Goal: Task Accomplishment & Management: Use online tool/utility

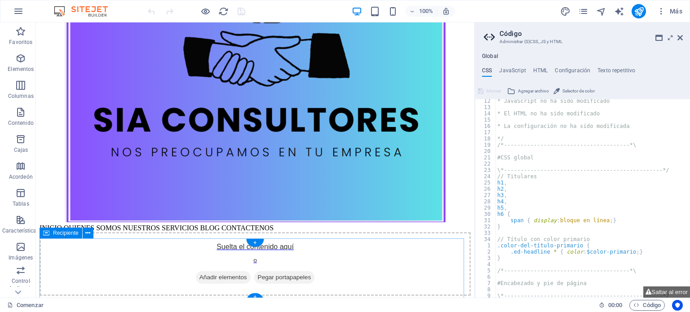
scroll to position [208, 0]
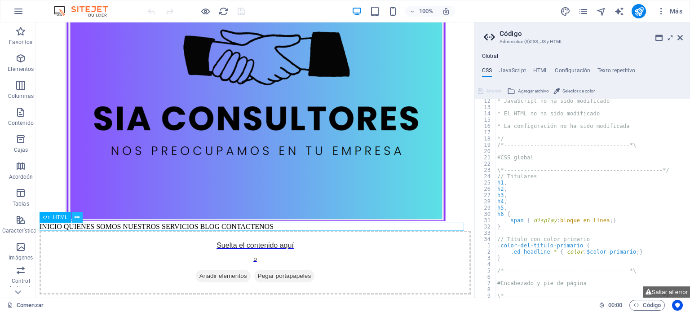
click at [73, 219] on button at bounding box center [77, 217] width 11 height 11
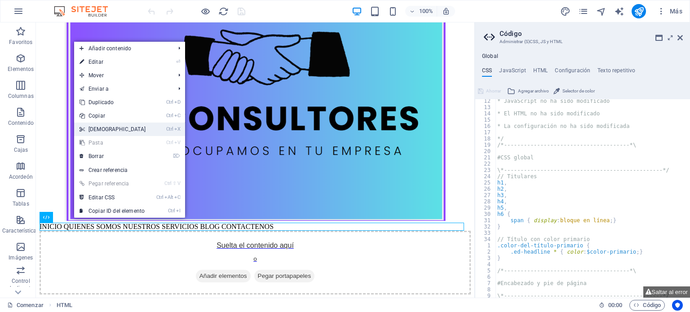
click at [132, 126] on link "Ctrl X Cortar" at bounding box center [112, 129] width 77 height 13
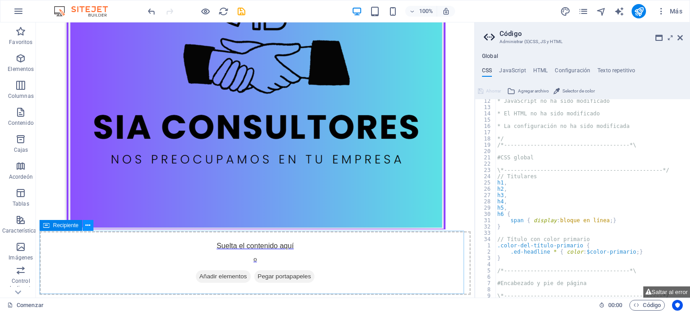
click at [88, 228] on icon at bounding box center [87, 225] width 5 height 9
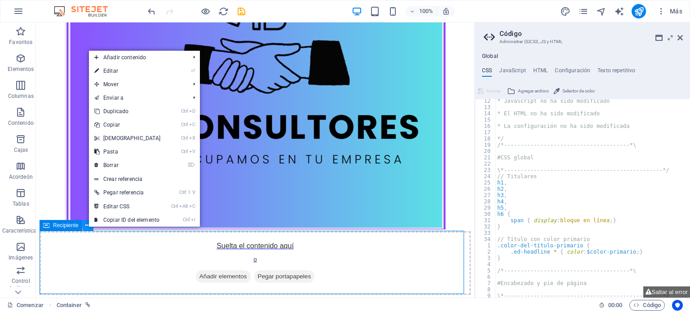
click at [88, 228] on icon at bounding box center [87, 225] width 5 height 9
click at [117, 251] on div "Suelta el contenido aquí o Añadir elementos Pegar portapapeles" at bounding box center [255, 263] width 431 height 64
click at [452, 179] on figure at bounding box center [255, 40] width 431 height 382
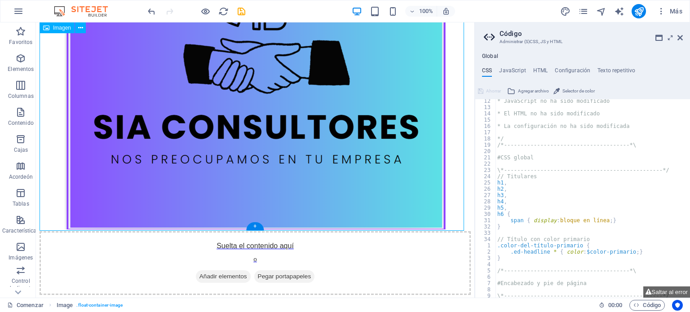
click at [329, 170] on figure at bounding box center [255, 40] width 431 height 382
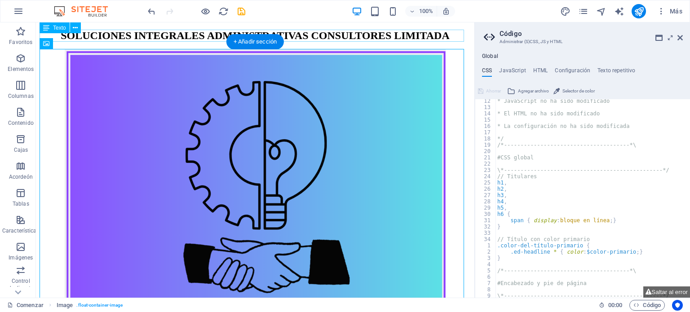
click at [314, 36] on div "SOLUCIONES INTEGRALES ADMINISTRATIVAS CONSULTORES LIMITADA" at bounding box center [255, 36] width 431 height 12
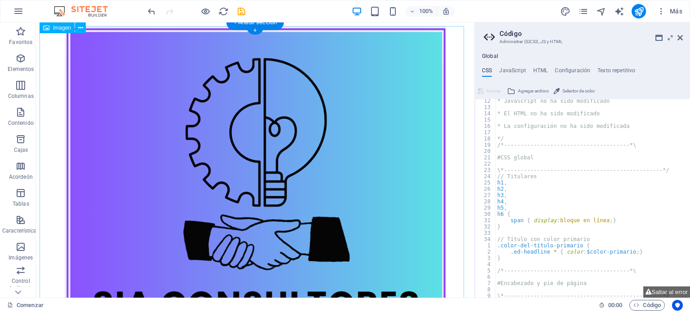
click at [308, 129] on figure at bounding box center [255, 217] width 431 height 382
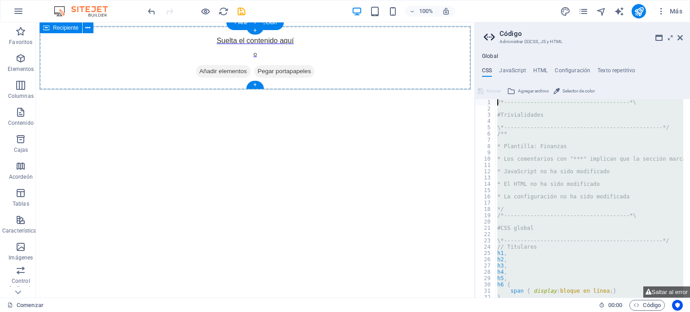
drag, startPoint x: 696, startPoint y: 282, endPoint x: 467, endPoint y: 32, distance: 339.0
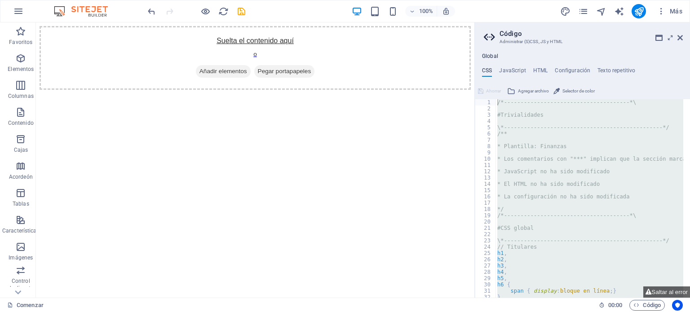
type textarea "/*------------------------------------*\"
click at [547, 124] on div "/*--------------------------------------*\ #Trivialidades \*-------------------…" at bounding box center [590, 198] width 188 height 199
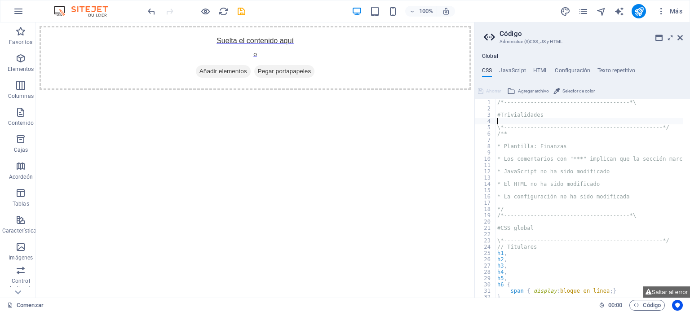
click at [547, 124] on div "/*--------------------------------------*\ #Trivialidades \*-------------------…" at bounding box center [631, 201] width 270 height 204
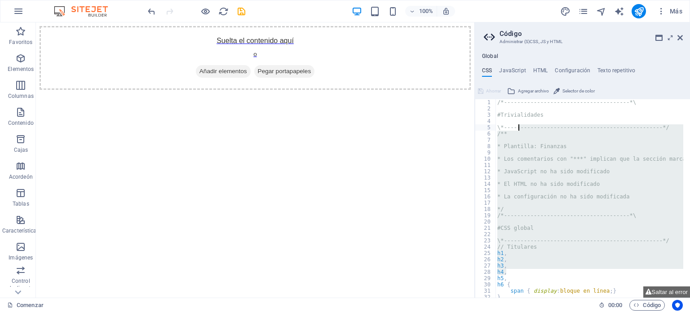
drag, startPoint x: 529, startPoint y: 274, endPoint x: 518, endPoint y: 125, distance: 149.1
click at [518, 125] on div "/*--------------------------------------*\ #Trivialidades \*-------------------…" at bounding box center [631, 201] width 270 height 204
click at [518, 125] on div "/*--------------------------------------*\ #Trivialidades \*-------------------…" at bounding box center [590, 198] width 188 height 199
type textarea "\*------------------------------------*/"
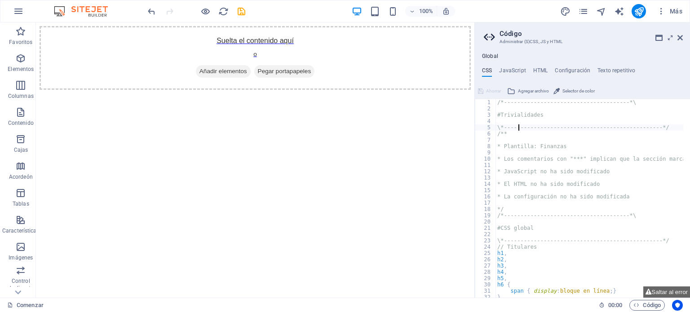
click at [518, 121] on div "/*--------------------------------------*\ #Trivialidades \*-------------------…" at bounding box center [631, 201] width 270 height 204
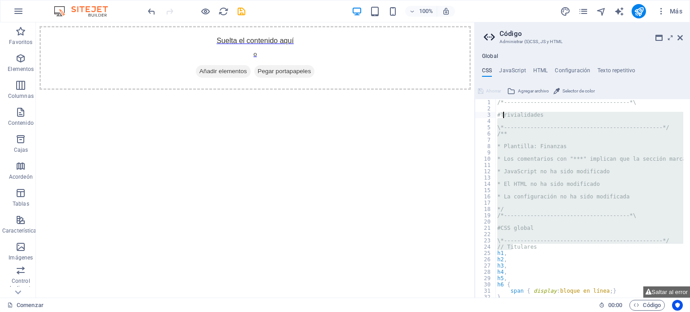
drag, startPoint x: 514, startPoint y: 246, endPoint x: 503, endPoint y: 111, distance: 135.2
click at [503, 111] on div "/*--------------------------------------*\ #Trivialidades \*-------------------…" at bounding box center [631, 201] width 270 height 204
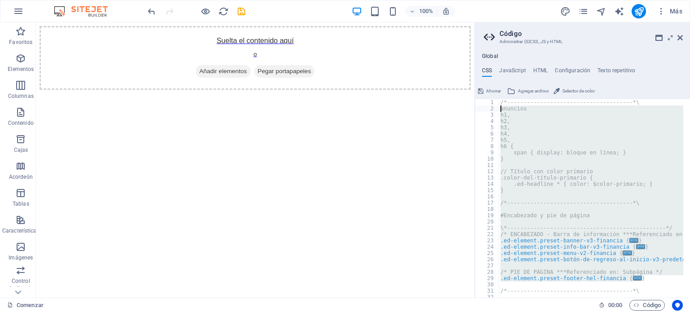
drag, startPoint x: 642, startPoint y: 281, endPoint x: 498, endPoint y: 109, distance: 224.2
click at [498, 109] on div "adlines 1 2 3 4 5 6 7 8 9 10 11 12 13 14 15 16 17 18 19 20 21 22 23 24 25 26 27…" at bounding box center [582, 198] width 215 height 199
type textarea "adlines h1,"
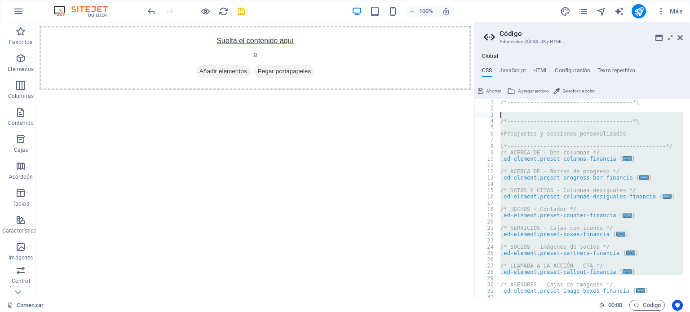
drag, startPoint x: 633, startPoint y: 279, endPoint x: 494, endPoint y: 113, distance: 216.5
click at [494, 113] on div "1 2 3 4 5 6 7 8 9 10 11 12 13 14 15 16 17 18 19 20 21 22 23 24 25 26 27 28 29 3…" at bounding box center [582, 198] width 215 height 199
type textarea "/*------------------------------------*\"
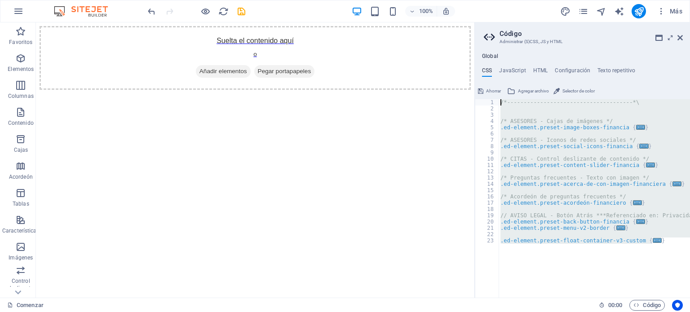
drag, startPoint x: 662, startPoint y: 239, endPoint x: 482, endPoint y: 83, distance: 238.6
click at [482, 83] on div "CSS JavaScript HTML Configuración Texto repetitivo 1 2 3 4 5 6 7 8 9 10 11 12 1…" at bounding box center [582, 182] width 215 height 230
type textarea "/*------------------------------------*\"
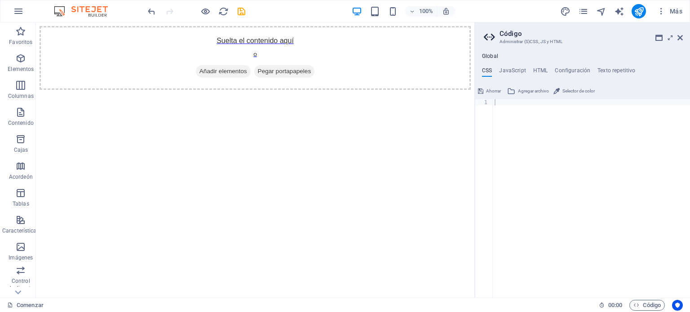
click at [505, 98] on div "1 הההההההההההההההההההההההההההההההה הההההההההההההההההההההההההההההההה ההההההההההה…" at bounding box center [582, 191] width 215 height 214
drag, startPoint x: 532, startPoint y: 124, endPoint x: 473, endPoint y: 100, distance: 63.7
click at [474, 93] on html "Suelta el contenido aquí o Añadir elementos Pegar portapapeles" at bounding box center [255, 57] width 439 height 71
click at [88, 26] on icon at bounding box center [87, 27] width 5 height 9
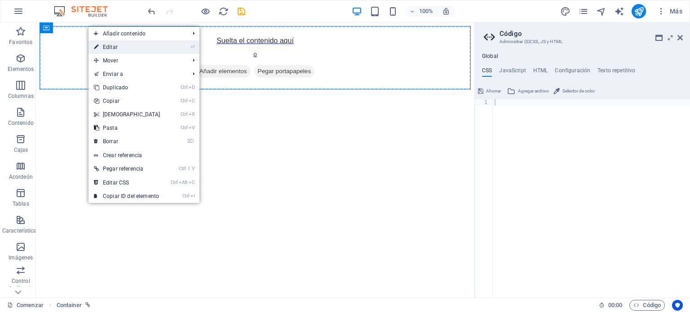
click at [110, 50] on font "Editar" at bounding box center [110, 47] width 15 height 6
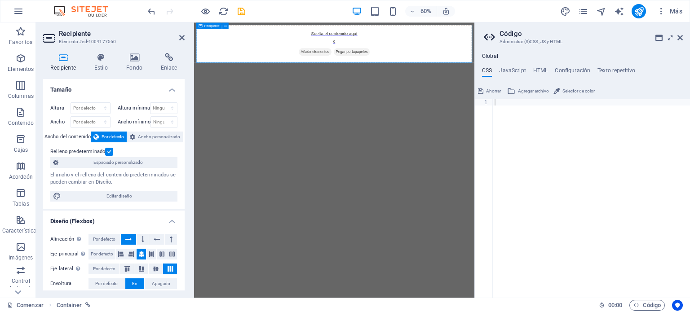
click at [296, 53] on div "Suelta el contenido aquí o Añadir elementos Pegar portapapeles" at bounding box center [428, 58] width 460 height 64
click at [63, 58] on icon at bounding box center [63, 57] width 40 height 9
drag, startPoint x: 257, startPoint y: 81, endPoint x: 266, endPoint y: 62, distance: 21.1
click at [64, 58] on icon at bounding box center [63, 57] width 40 height 9
drag, startPoint x: 47, startPoint y: 38, endPoint x: 81, endPoint y: 39, distance: 34.2
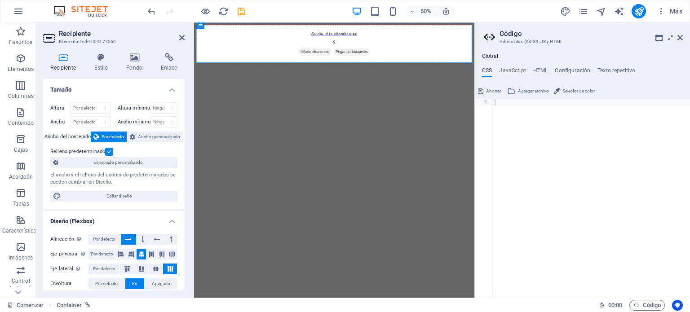
click at [81, 39] on header "Recipiente Elemento #ed-1004177560" at bounding box center [114, 33] width 142 height 23
click at [17, 63] on icon "button" at bounding box center [20, 58] width 11 height 11
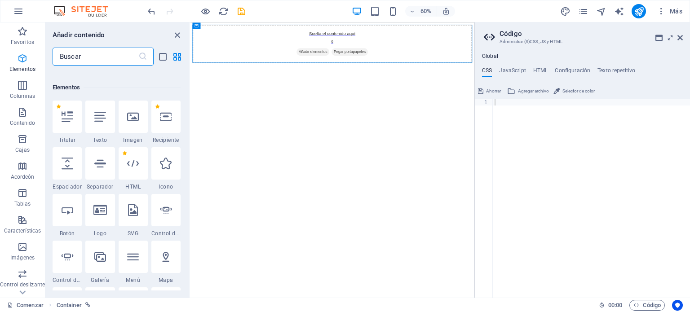
scroll to position [243, 0]
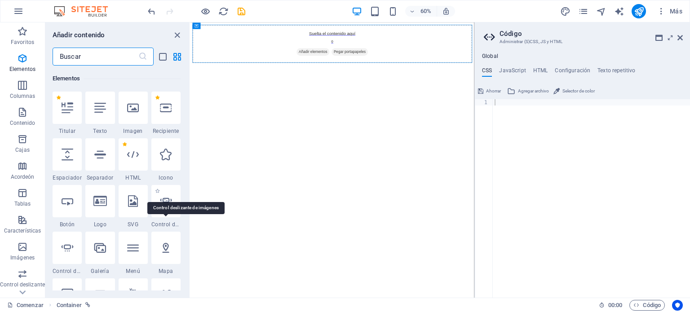
click at [171, 227] on font "Control deslizante de imágenes" at bounding box center [192, 224] width 82 height 6
click at [190, 227] on div "Arrastre aquí para reemplazar el contenido existente. Presione "Ctrl" si desea …" at bounding box center [332, 159] width 284 height 275
select select "ms"
select select "s"
select select "progressive"
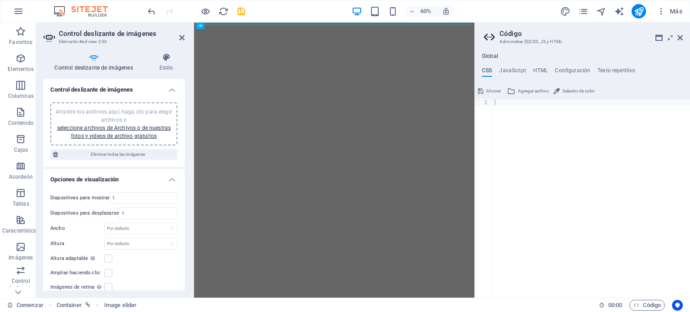
scroll to position [115, 0]
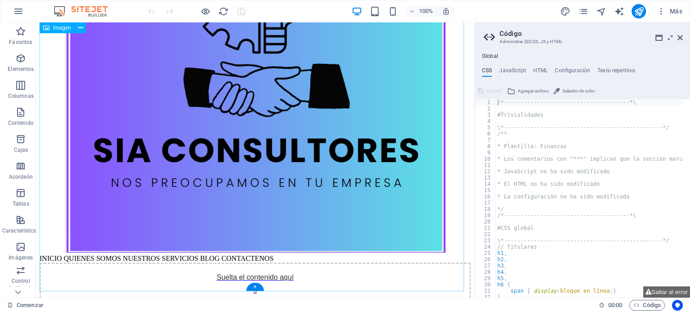
scroll to position [208, 0]
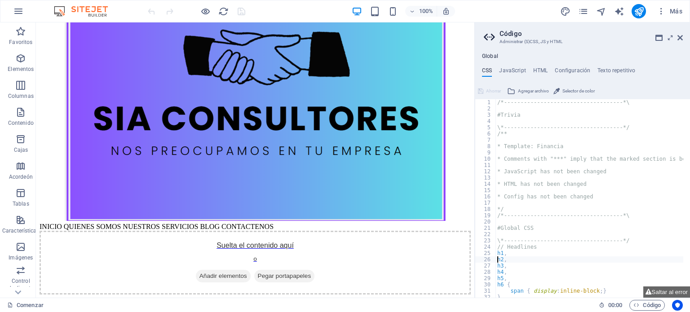
click at [496, 260] on div "/*------------------------------------*\ #Trivia \*----------------------------…" at bounding box center [631, 201] width 270 height 204
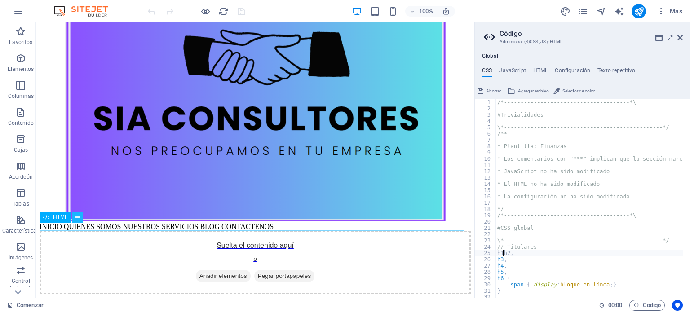
type textarea "h1h2,"
click at [75, 216] on icon at bounding box center [77, 217] width 5 height 9
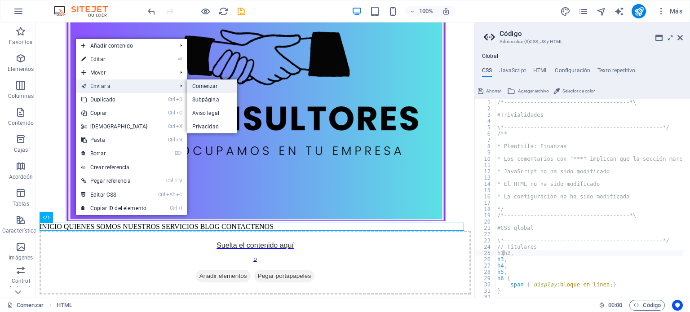
click at [210, 83] on font "Comenzar" at bounding box center [205, 86] width 26 height 6
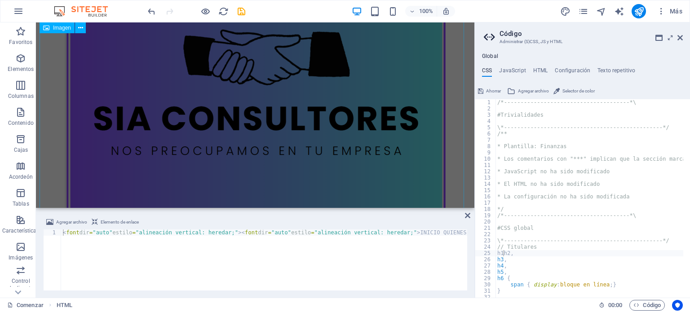
scroll to position [199, 0]
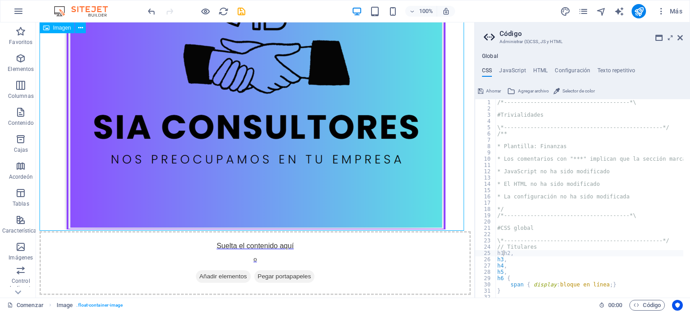
drag, startPoint x: 246, startPoint y: 106, endPoint x: 190, endPoint y: 140, distance: 65.0
click at [190, 140] on figure at bounding box center [255, 40] width 431 height 382
click at [20, 58] on icon "button" at bounding box center [20, 58] width 11 height 11
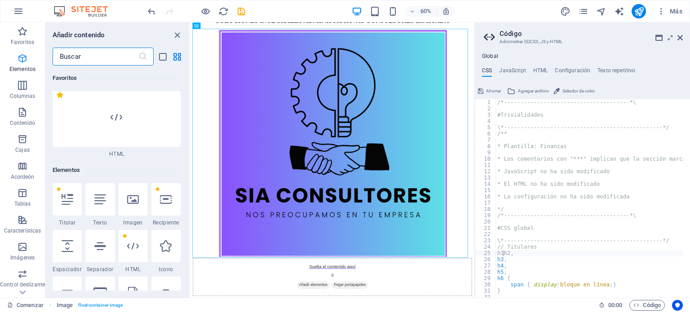
scroll to position [243, 0]
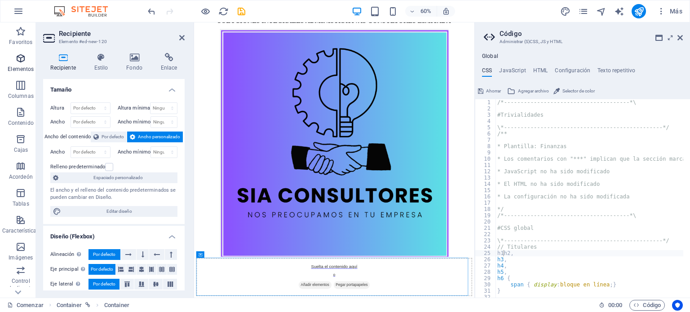
click at [17, 67] on font "Elementos" at bounding box center [21, 69] width 26 height 6
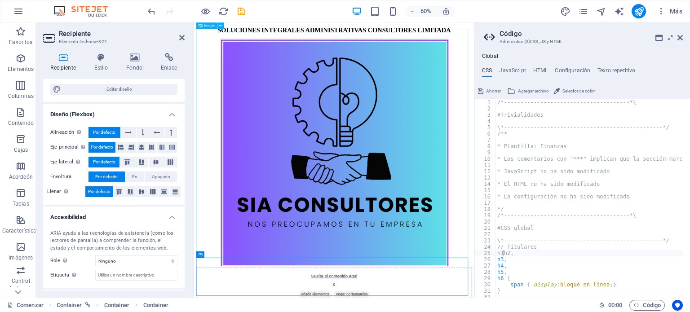
scroll to position [16, 0]
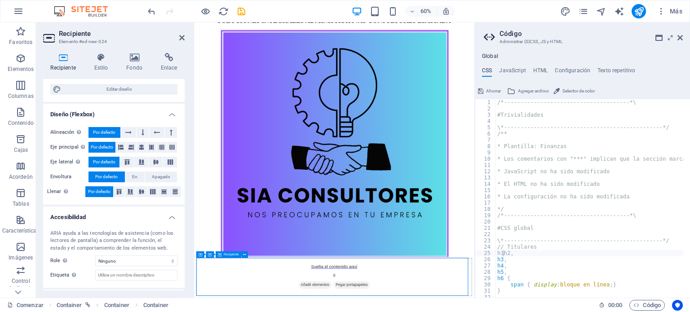
drag, startPoint x: 334, startPoint y: 167, endPoint x: 328, endPoint y: 445, distance: 278.2
click at [140, 148] on icon at bounding box center [141, 147] width 5 height 11
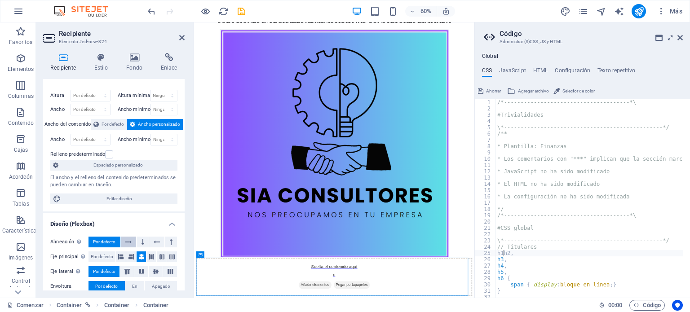
scroll to position [0, 0]
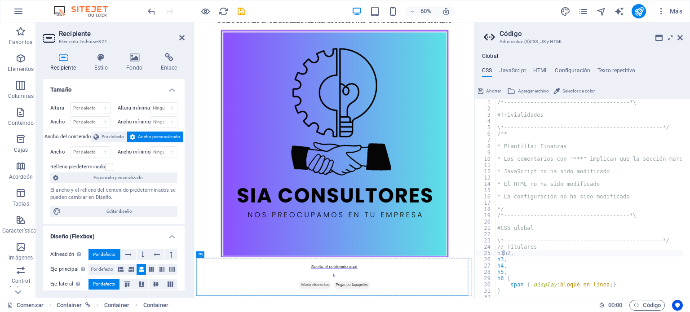
click at [175, 132] on span "Ancho personalizado" at bounding box center [159, 137] width 42 height 11
click at [110, 166] on label at bounding box center [109, 167] width 8 height 8
click at [0, 0] on input "Relleno predeterminado" at bounding box center [0, 0] width 0 height 0
click at [108, 168] on label at bounding box center [109, 167] width 8 height 8
click at [0, 0] on input "Relleno predeterminado" at bounding box center [0, 0] width 0 height 0
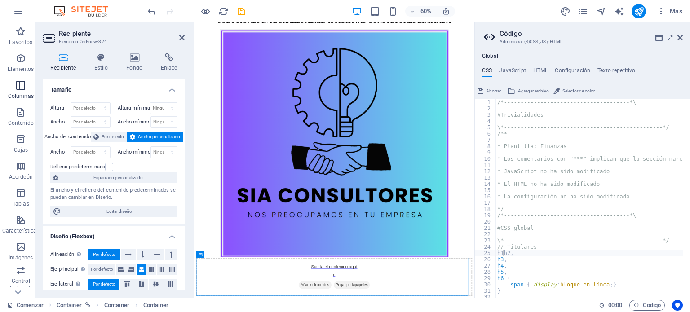
click at [19, 90] on icon "button" at bounding box center [20, 85] width 11 height 11
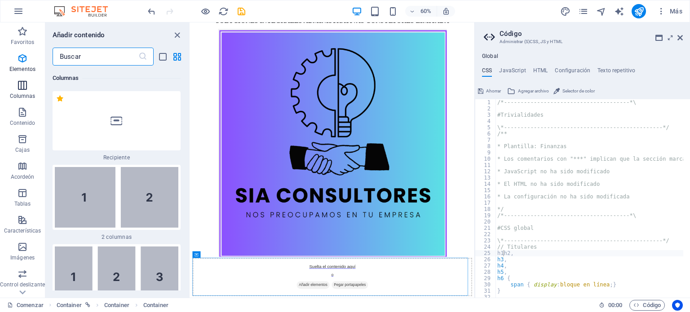
scroll to position [592, 0]
click at [19, 90] on icon "button" at bounding box center [22, 85] width 11 height 11
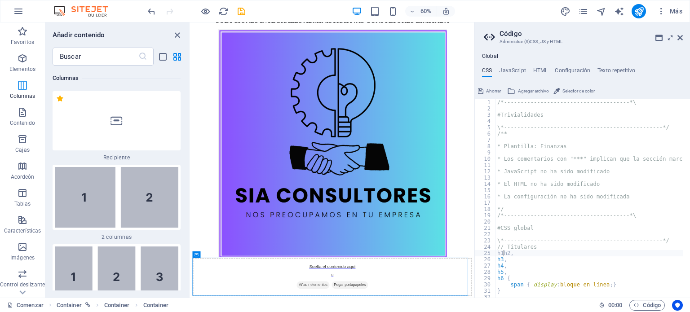
click at [19, 90] on icon "button" at bounding box center [22, 85] width 11 height 11
click at [145, 122] on div at bounding box center [117, 120] width 128 height 59
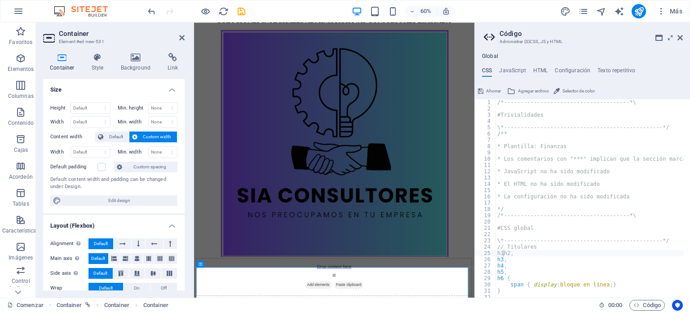
scroll to position [0, 0]
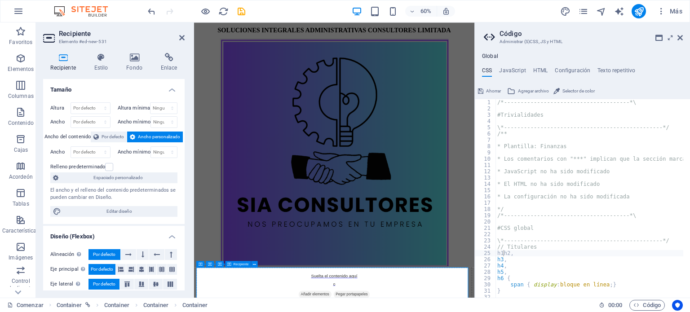
drag, startPoint x: 255, startPoint y: 80, endPoint x: 259, endPoint y: 461, distance: 381.9
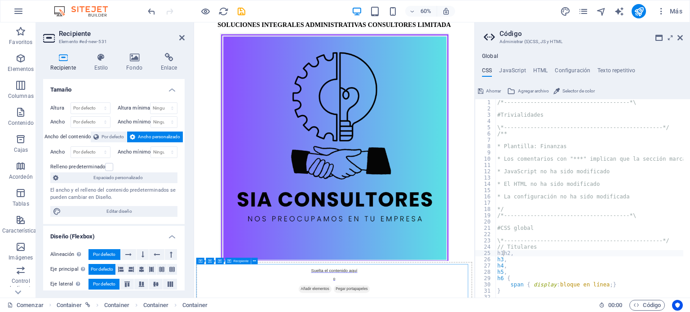
scroll to position [16, 0]
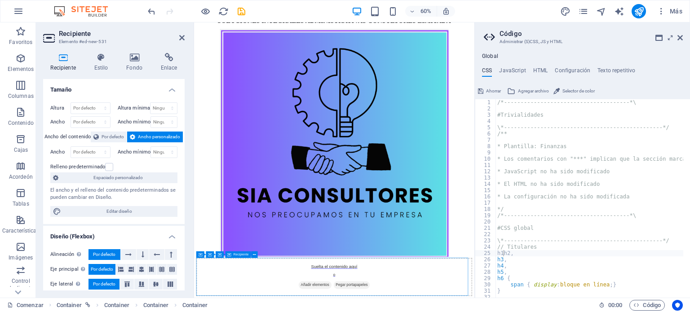
drag, startPoint x: 240, startPoint y: 437, endPoint x: 232, endPoint y: 407, distance: 31.1
click at [202, 255] on icon at bounding box center [201, 255] width 4 height 6
click at [208, 255] on font "Recipiente" at bounding box center [211, 255] width 15 height 4
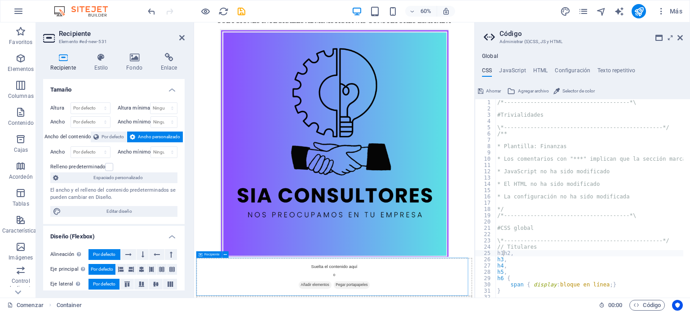
click at [17, 58] on icon "button" at bounding box center [20, 58] width 11 height 11
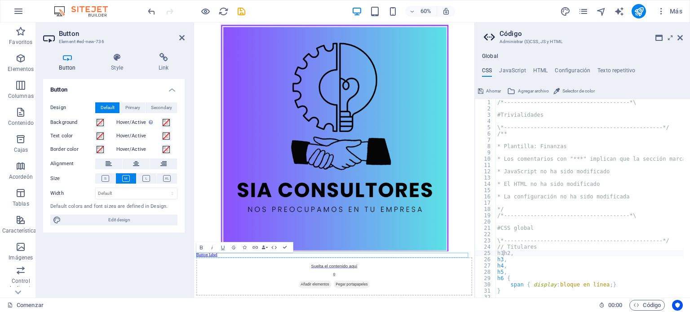
scroll to position [24, 0]
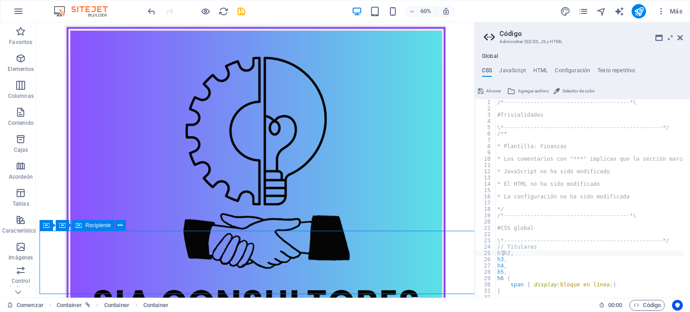
scroll to position [208, 0]
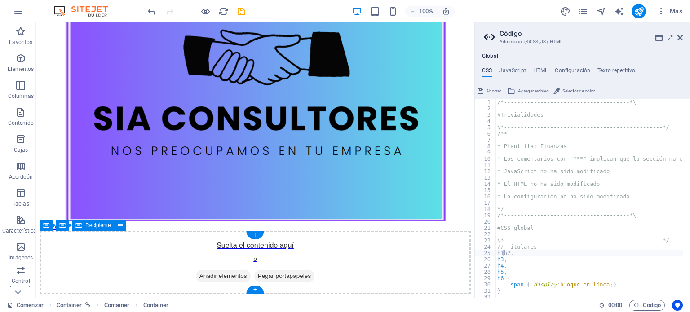
click at [107, 260] on div "Suelta el contenido aquí o Añadir elementos Pegar portapapeles" at bounding box center [255, 263] width 431 height 64
click at [22, 54] on icon "button" at bounding box center [20, 58] width 11 height 11
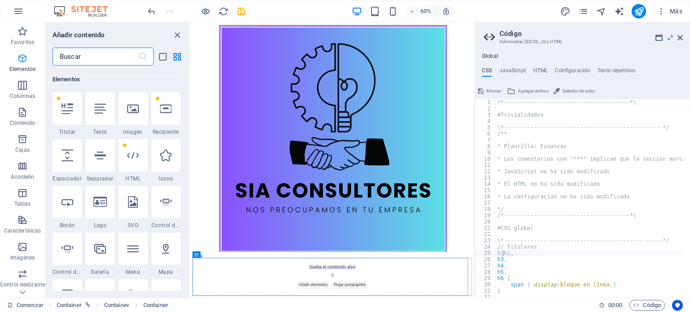
scroll to position [243, 0]
drag, startPoint x: 22, startPoint y: 54, endPoint x: 66, endPoint y: 202, distance: 154.8
click at [66, 202] on div "Favoritos Elementos Columnas Contenido Cajas Acordeón Tablas Características Im…" at bounding box center [95, 159] width 190 height 275
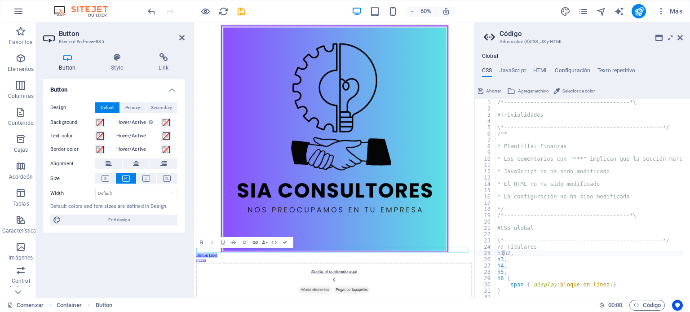
scroll to position [32, 0]
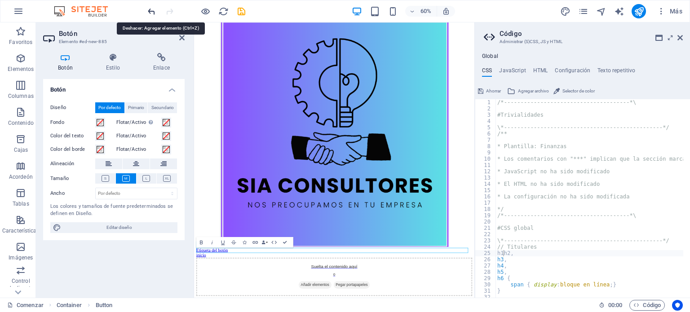
click at [153, 11] on icon "deshacer" at bounding box center [151, 11] width 10 height 10
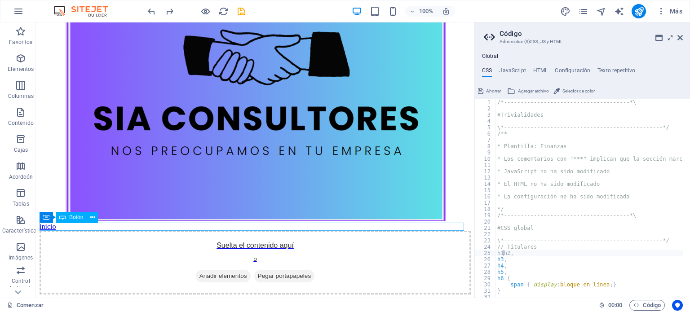
click at [47, 229] on div "inicio" at bounding box center [255, 227] width 431 height 8
click at [68, 217] on div "Botón" at bounding box center [71, 217] width 31 height 11
click at [92, 218] on icon at bounding box center [92, 217] width 5 height 9
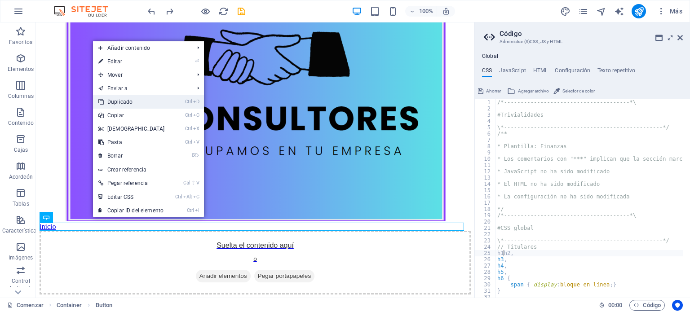
drag, startPoint x: 176, startPoint y: 73, endPoint x: 173, endPoint y: 104, distance: 30.6
click at [173, 104] on ul "Añadir contenido Ctrl 1 Titular Ctrl 2 Texto Ctrl 3 Imagen Ctrl 4 Recipiente Ct…" at bounding box center [148, 129] width 111 height 176
click at [119, 104] on font "Duplicado" at bounding box center [119, 102] width 25 height 6
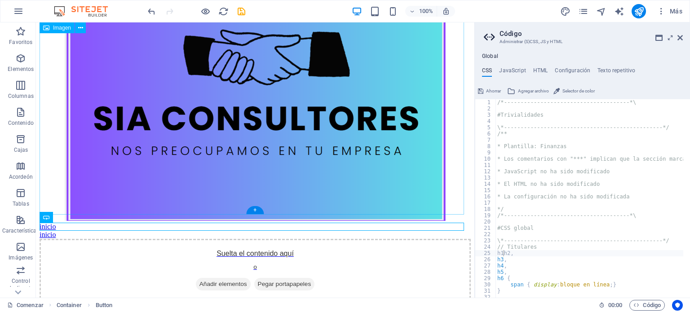
scroll to position [216, 0]
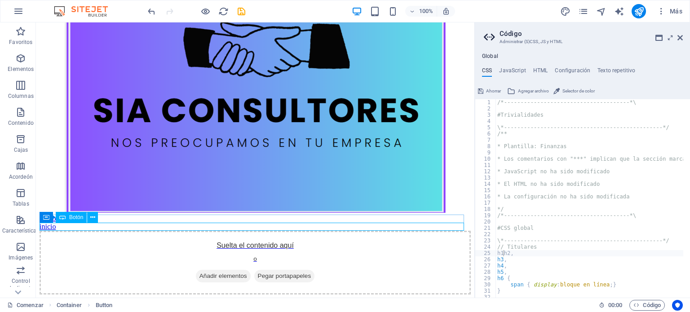
click at [56, 220] on div "Botón" at bounding box center [71, 217] width 31 height 11
click at [47, 227] on div "inicio" at bounding box center [255, 227] width 431 height 8
click at [47, 227] on div "Imagen HTML Marcador de posición Recipiente Recipiente Marcador de posición Rec…" at bounding box center [255, 159] width 439 height 275
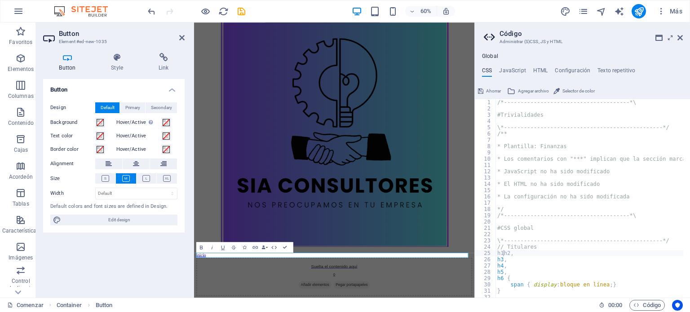
scroll to position [32, 0]
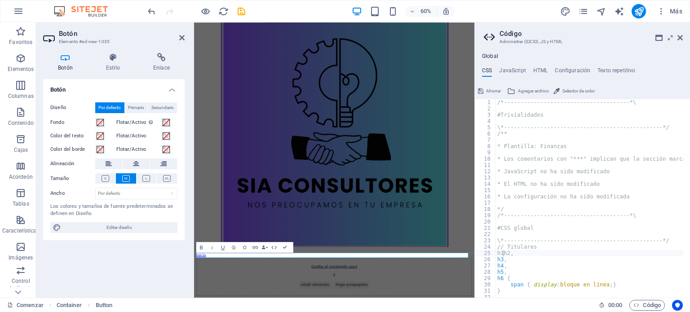
drag, startPoint x: 11, startPoint y: 204, endPoint x: 266, endPoint y: -3, distance: 328.7
click at [266, 0] on html "[DOMAIN_NAME] Comenzar Favoritos Elementos Columnas Contenido Cajas Acordeón Ta…" at bounding box center [345, 156] width 690 height 312
click at [156, 11] on icon "deshacer" at bounding box center [151, 11] width 10 height 10
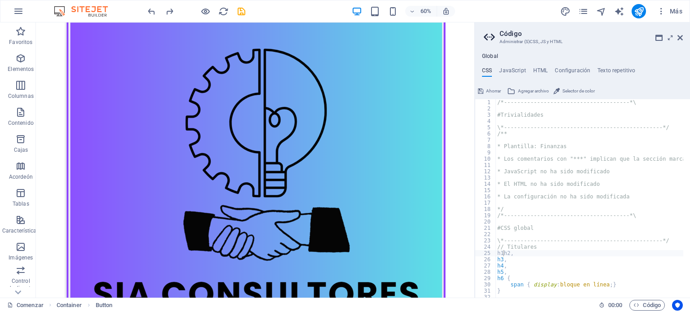
scroll to position [208, 0]
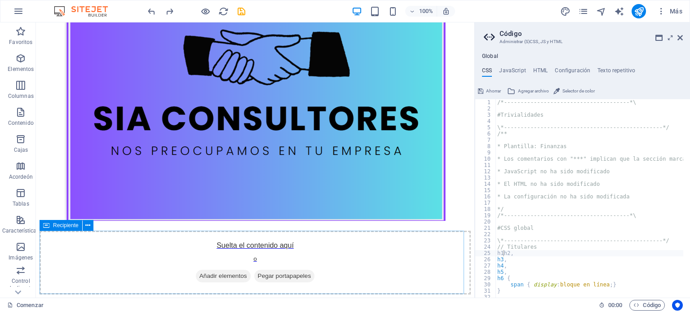
click at [47, 226] on icon at bounding box center [46, 225] width 6 height 11
click at [60, 226] on icon at bounding box center [62, 225] width 6 height 11
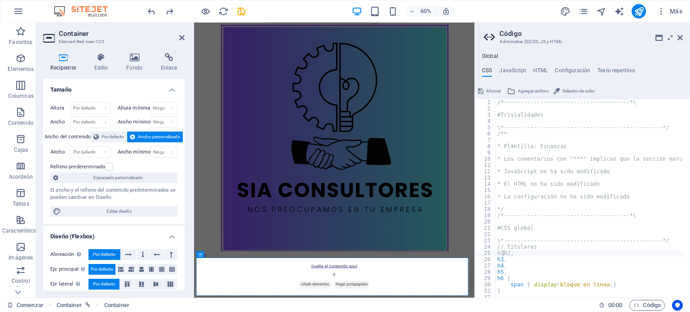
click at [60, 226] on h4 "Diseño (Flexbox)" at bounding box center [114, 234] width 142 height 16
click at [22, 62] on icon "button" at bounding box center [20, 58] width 11 height 11
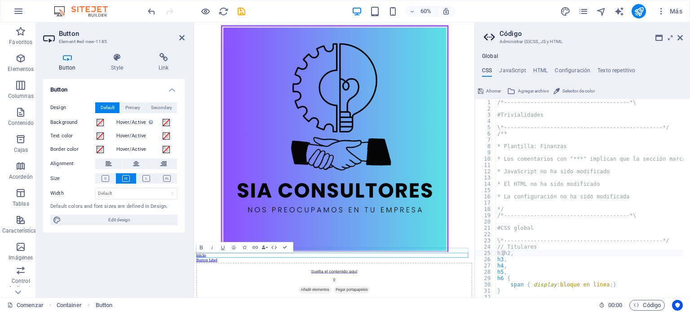
scroll to position [32, 0]
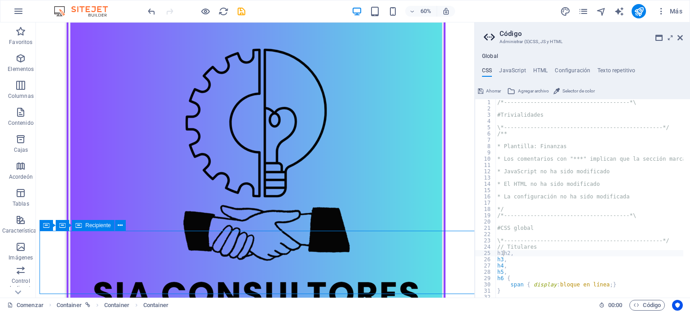
scroll to position [216, 0]
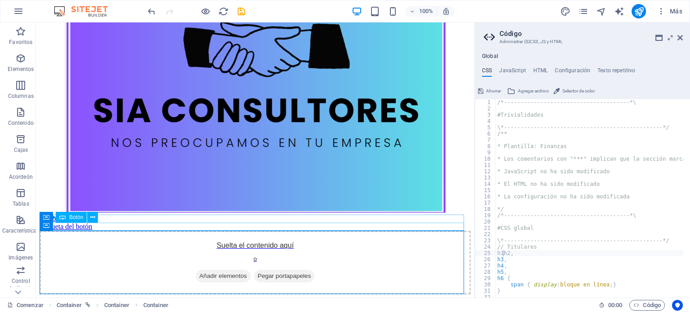
click at [106, 226] on div "Etiqueta del botón" at bounding box center [255, 227] width 431 height 8
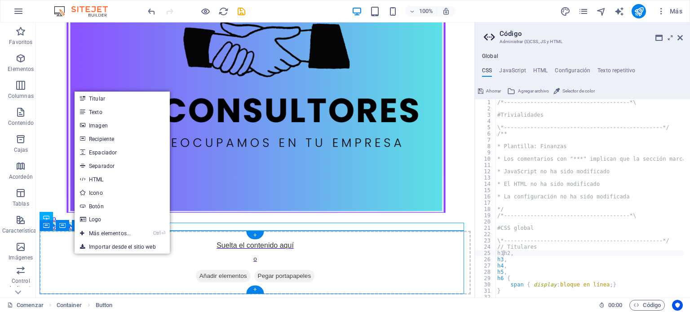
click at [49, 251] on div "Suelta el contenido aquí o Añadir elementos Pegar portapapeles" at bounding box center [255, 263] width 431 height 64
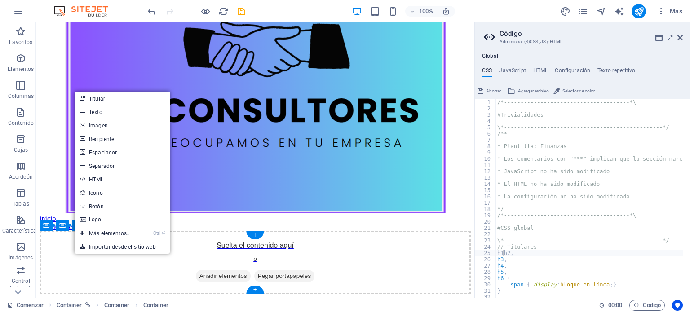
click at [49, 251] on div "Suelta el contenido aquí o Añadir elementos Pegar portapapeles" at bounding box center [255, 263] width 431 height 64
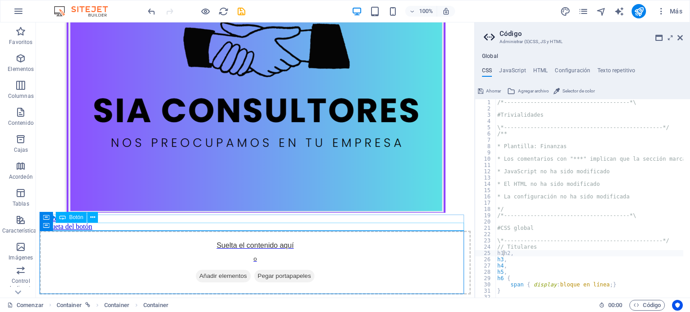
click at [83, 228] on div "Etiqueta del botón" at bounding box center [255, 227] width 431 height 8
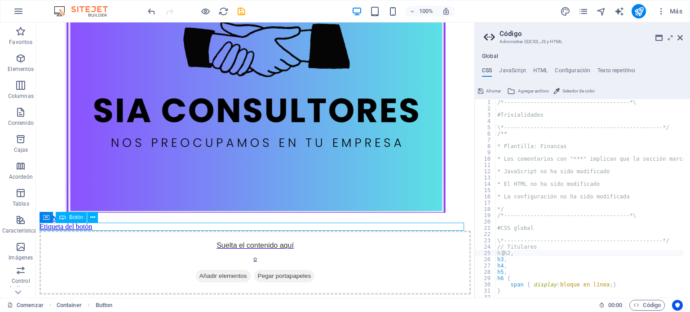
click at [81, 225] on div "Etiqueta del botón" at bounding box center [255, 227] width 431 height 8
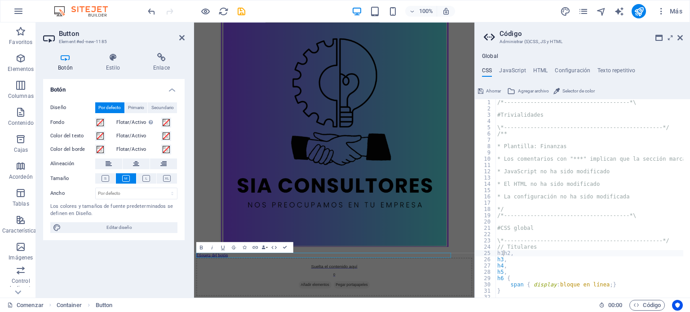
scroll to position [32, 0]
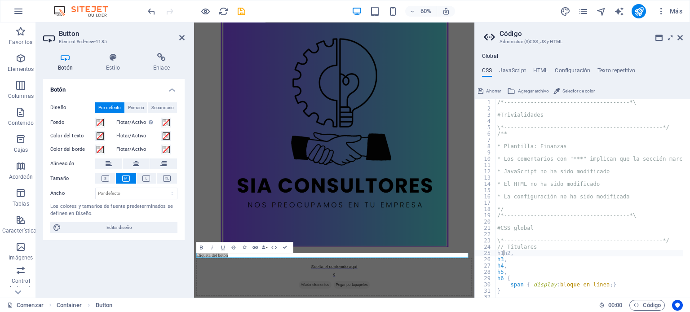
click at [81, 225] on span "Editar diseño" at bounding box center [119, 227] width 111 height 11
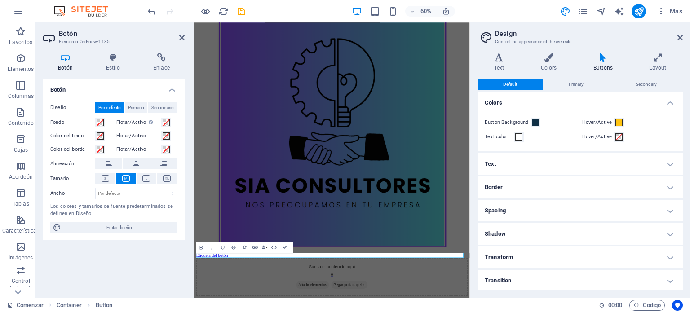
click at [81, 225] on span "Editar diseño" at bounding box center [119, 227] width 111 height 11
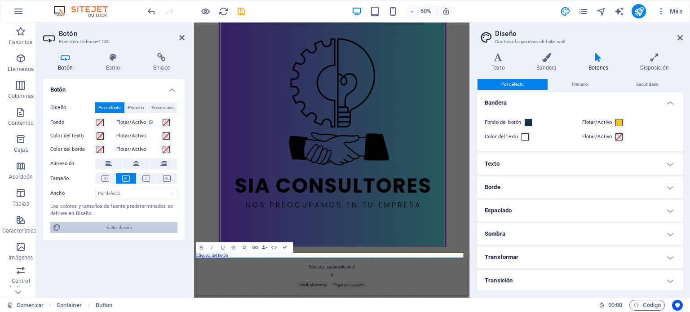
click at [106, 225] on font "Editar diseño" at bounding box center [119, 227] width 26 height 5
click at [504, 160] on h4 "Texto" at bounding box center [580, 164] width 205 height 22
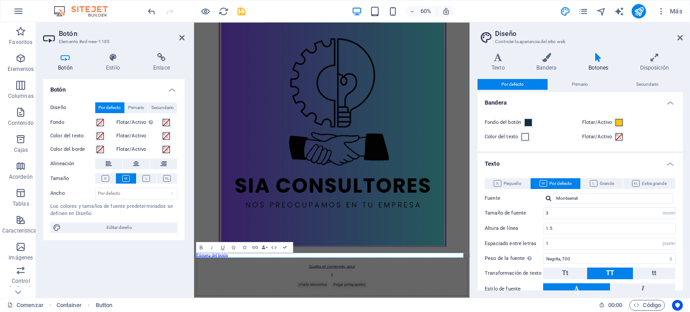
click at [504, 160] on h4 "Texto" at bounding box center [580, 161] width 205 height 16
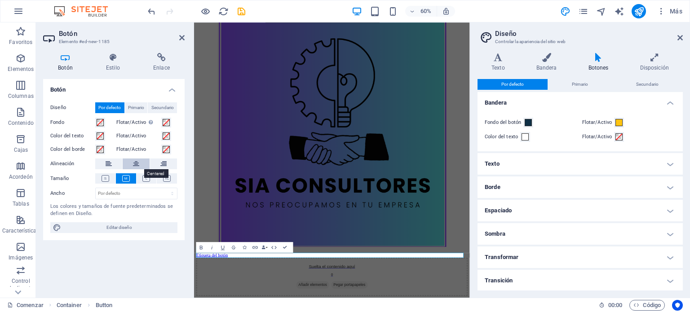
click at [135, 162] on icon at bounding box center [136, 164] width 6 height 11
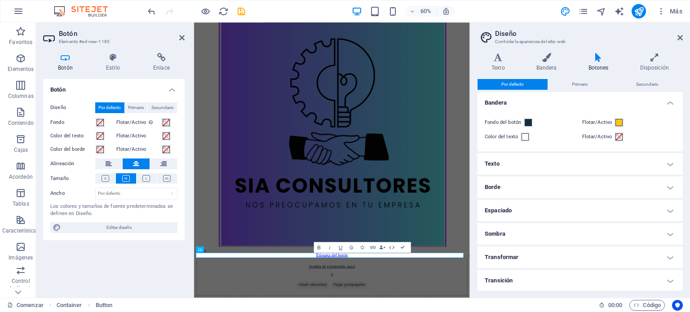
click at [135, 162] on icon at bounding box center [136, 164] width 6 height 11
drag, startPoint x: 448, startPoint y: 411, endPoint x: 392, endPoint y: 412, distance: 55.7
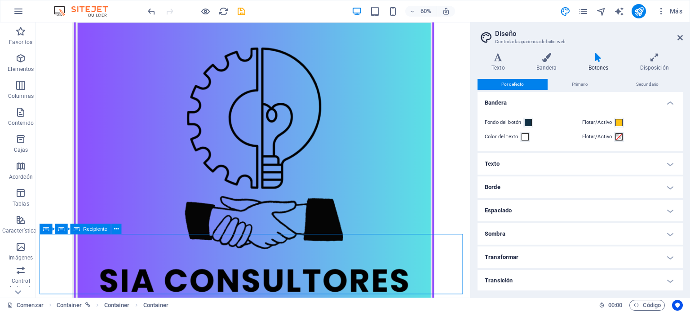
scroll to position [202, 0]
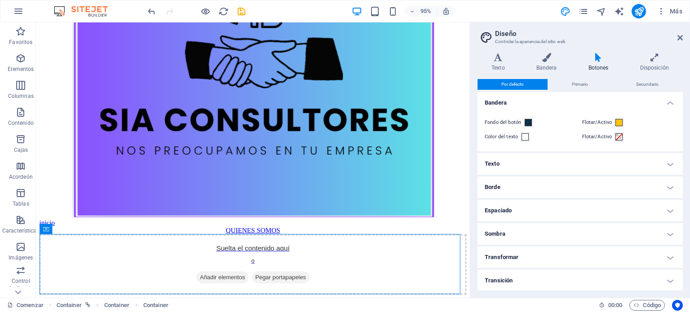
drag, startPoint x: 267, startPoint y: 301, endPoint x: 245, endPoint y: 324, distance: 31.5
click at [218, 312] on html "SOLUCIONES INTEGRALES ADMINISTRATIVAS CONSULTORES LIMITADA inicio QUIENES SOMOS…" at bounding box center [264, 67] width 457 height 492
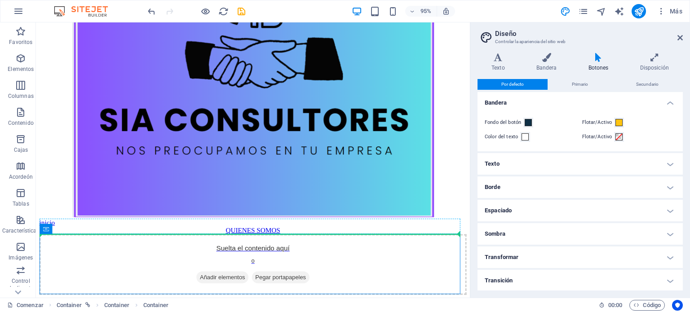
click at [68, 241] on div "QUIENES SOMOS" at bounding box center [265, 241] width 450 height 8
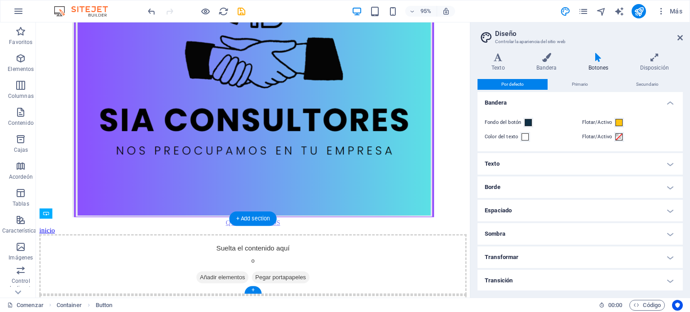
drag, startPoint x: 247, startPoint y: 241, endPoint x: 271, endPoint y: 246, distance: 24.8
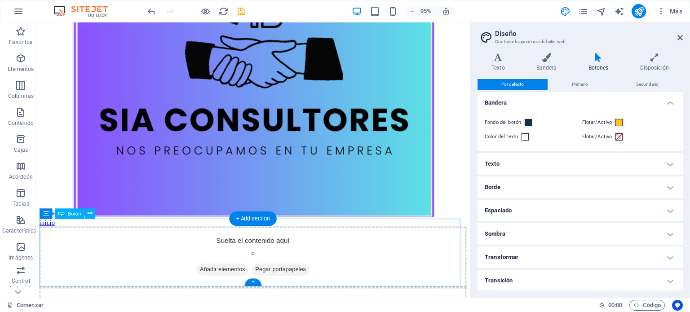
click at [120, 231] on div "inicio" at bounding box center [265, 233] width 450 height 8
drag, startPoint x: 61, startPoint y: 230, endPoint x: 36, endPoint y: 231, distance: 24.3
click at [36, 231] on html "SOLUCIONES INTEGRALES ADMINISTRATIVAS CONSULTORES LIMITADA inicio Suelta el con…" at bounding box center [264, 95] width 457 height 548
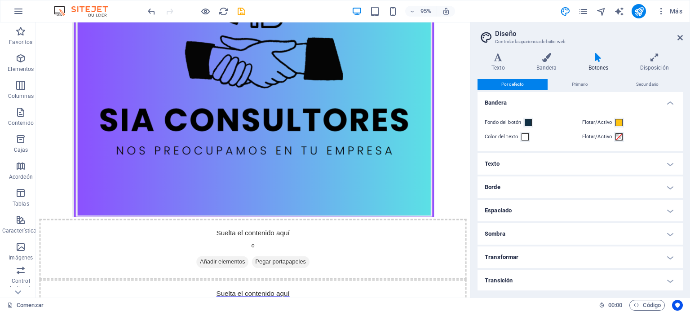
click at [36, 231] on html "SOLUCIONES INTEGRALES ADMINISTRATIVAS CONSULTORES LIMITADA Suelta el contenido …" at bounding box center [264, 91] width 457 height 540
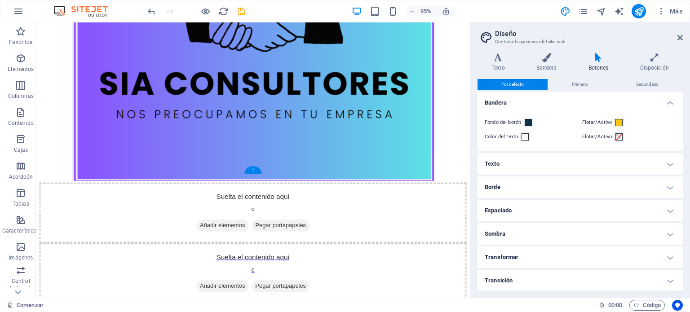
scroll to position [248, 0]
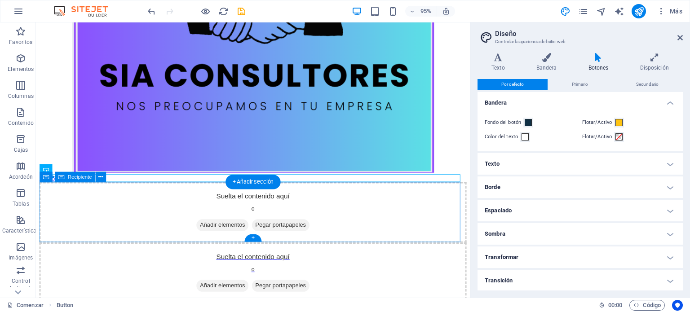
drag, startPoint x: 215, startPoint y: 154, endPoint x: 136, endPoint y: 216, distance: 100.2
click at [136, 216] on div "SOLUCIONES INTEGRALES ADMINISTRATIVAS CONSULTORES LIMITADA inicio Suelta el con…" at bounding box center [265, 49] width 450 height 537
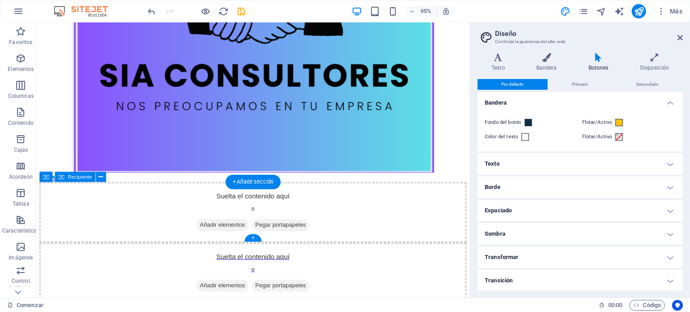
click at [136, 216] on div "Suelta el contenido aquí o Añadir elementos Pegar portapapeles" at bounding box center [265, 222] width 450 height 64
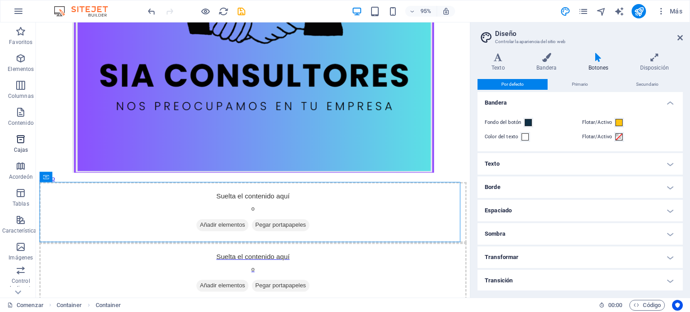
click at [22, 138] on icon "button" at bounding box center [20, 139] width 11 height 11
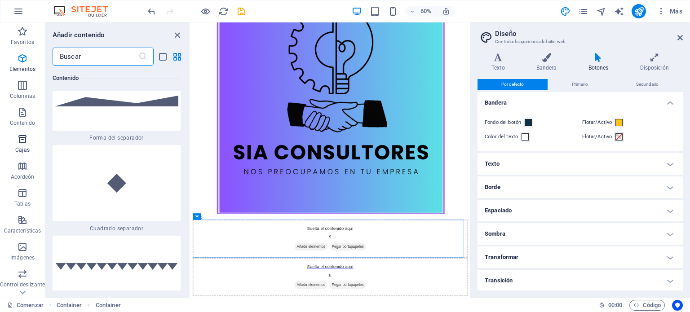
scroll to position [4893, 0]
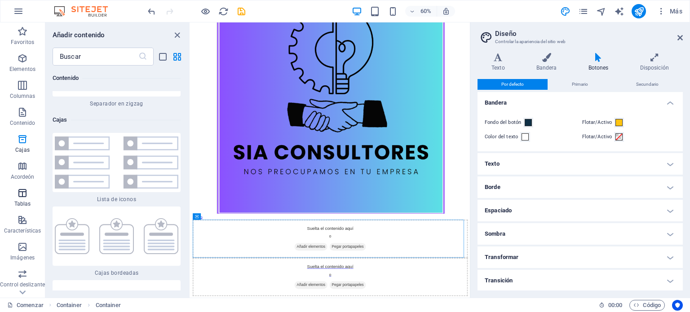
drag, startPoint x: 22, startPoint y: 138, endPoint x: 34, endPoint y: 199, distance: 61.9
click at [34, 199] on div "Favoritos Elementos Columnas Contenido Cajas Acordeón Tablas Características Im…" at bounding box center [22, 224] width 45 height 404
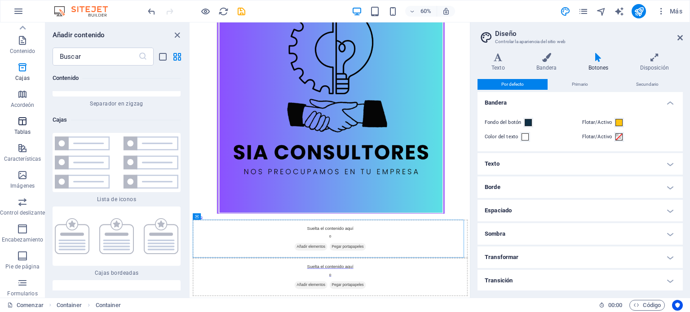
scroll to position [0, 0]
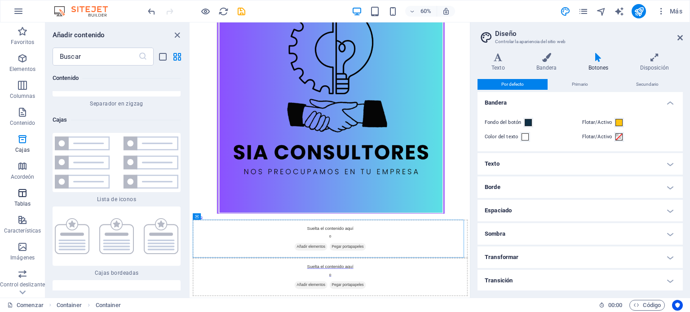
click at [34, 199] on span "Tablas" at bounding box center [22, 199] width 45 height 22
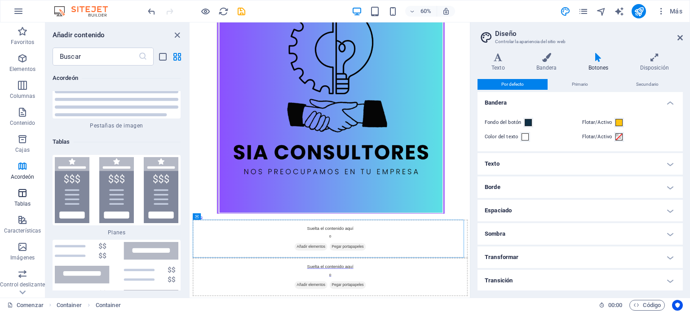
scroll to position [6094, 0]
click at [22, 62] on icon "button" at bounding box center [22, 58] width 11 height 11
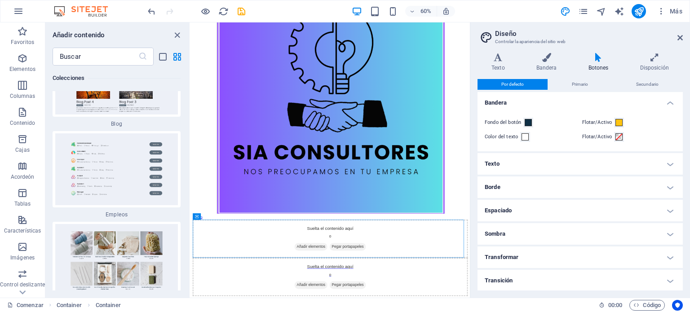
scroll to position [16958, 0]
click at [21, 56] on icon "button" at bounding box center [22, 58] width 11 height 11
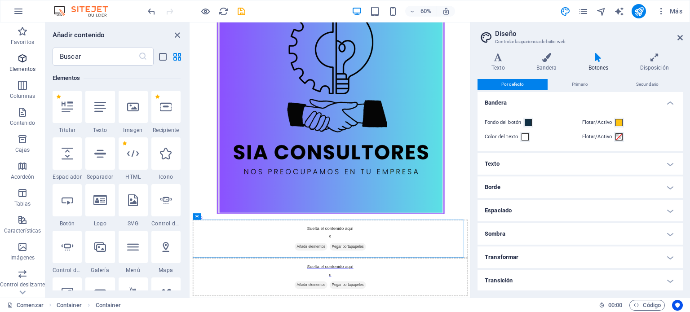
scroll to position [243, 0]
click at [164, 141] on div at bounding box center [165, 154] width 29 height 32
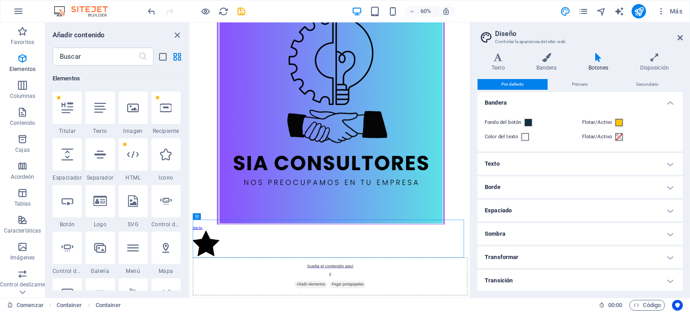
select select "xMidYMid"
select select "px"
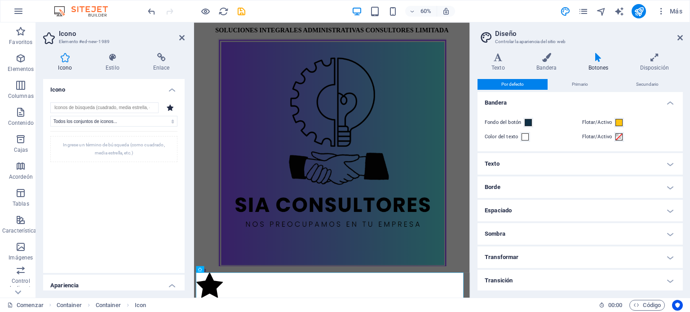
scroll to position [13, 0]
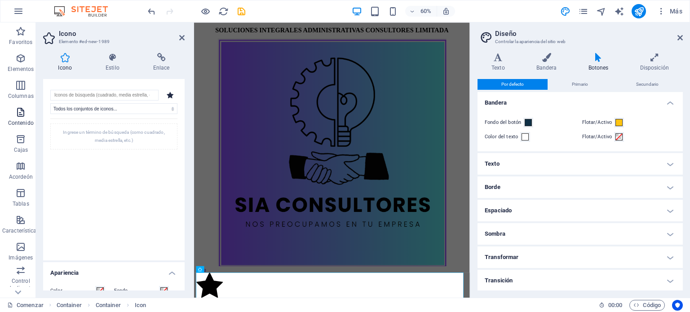
click at [35, 122] on span "Contenido" at bounding box center [21, 118] width 42 height 22
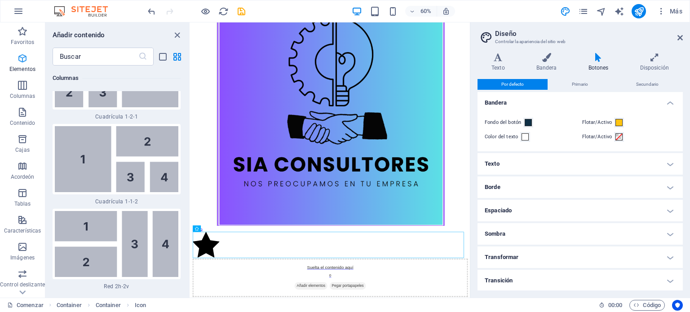
scroll to position [3089, 0]
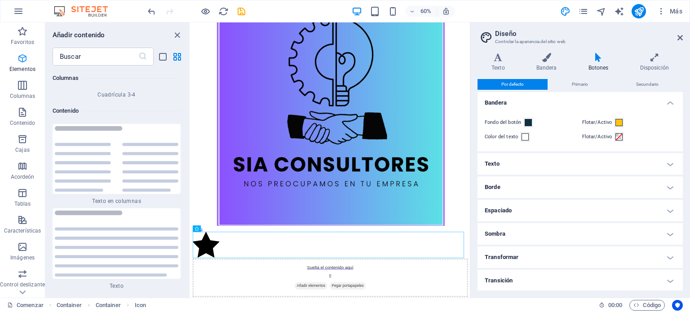
click at [20, 61] on icon "button" at bounding box center [22, 58] width 11 height 11
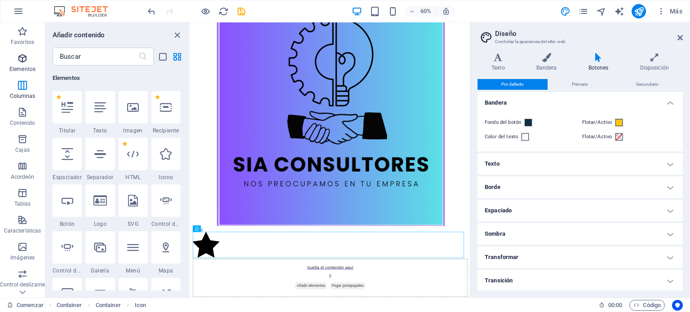
scroll to position [243, 0]
click at [66, 207] on div at bounding box center [67, 201] width 29 height 32
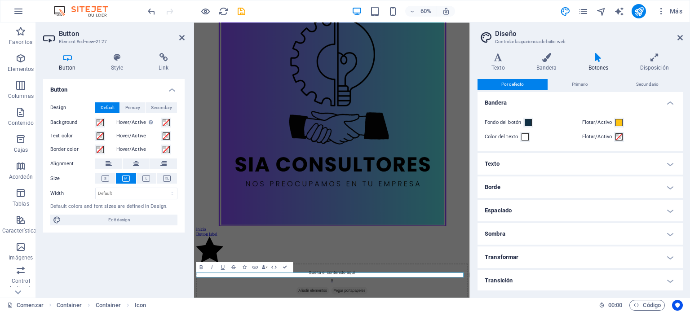
scroll to position [0, 0]
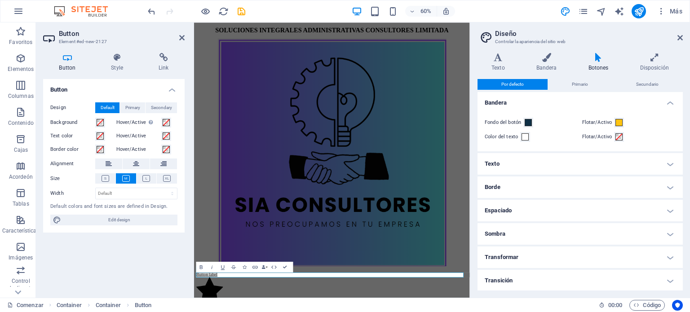
click at [66, 207] on div "Default colors and font sizes are defined in Design." at bounding box center [113, 207] width 127 height 8
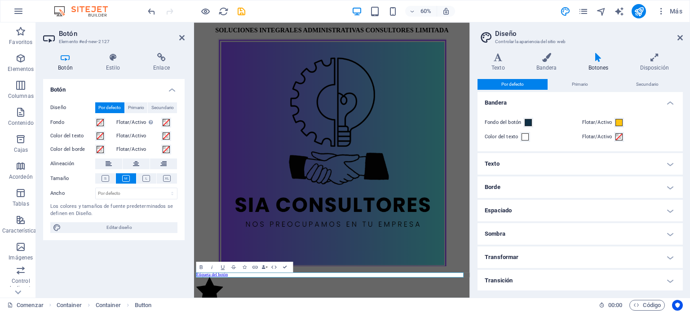
click at [66, 207] on font "Los colores y tamaños de fuente predeterminados se definen en Diseño." at bounding box center [111, 210] width 123 height 13
click at [58, 217] on font "Los colores y tamaños de fuente predeterminados se definen en Diseño." at bounding box center [111, 210] width 123 height 13
click at [108, 161] on icon at bounding box center [109, 164] width 6 height 11
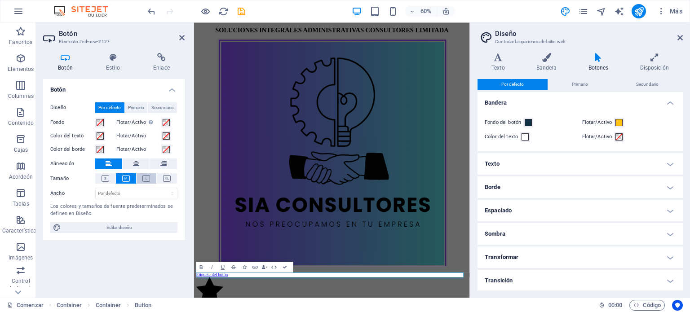
drag, startPoint x: 108, startPoint y: 161, endPoint x: 149, endPoint y: 180, distance: 44.8
click at [149, 180] on div "Diseño Por defecto Primario Secundario Fondo Flotar/Activo Cambie al modo de vi…" at bounding box center [114, 167] width 142 height 145
click at [146, 196] on select "Por defecto píxeles movimiento rápido del ojo % ellos vh Volkswagen" at bounding box center [136, 193] width 81 height 11
select select "px"
click at [164, 188] on select "Por defecto píxeles movimiento rápido del ojo % ellos vh Volkswagen" at bounding box center [136, 193] width 81 height 11
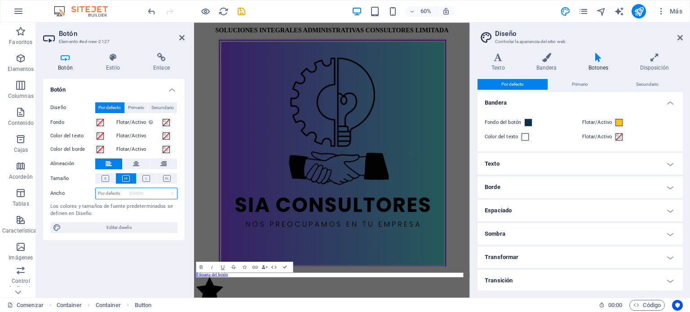
type input "117"
click at [161, 212] on div "Los colores y tamaños de fuente predeterminados se definen en Diseño." at bounding box center [113, 210] width 127 height 15
click at [159, 204] on font "Los colores y tamaños de fuente predeterminados se definen en Diseño." at bounding box center [111, 210] width 123 height 13
click at [127, 228] on font "Editar diseño" at bounding box center [119, 227] width 26 height 5
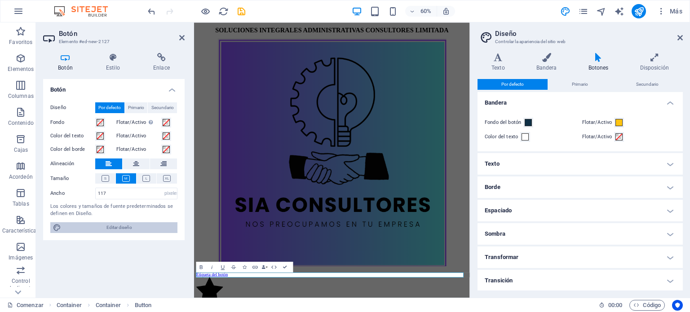
click at [127, 228] on font "Editar diseño" at bounding box center [119, 227] width 26 height 5
click at [503, 163] on h4 "Texto" at bounding box center [580, 164] width 205 height 22
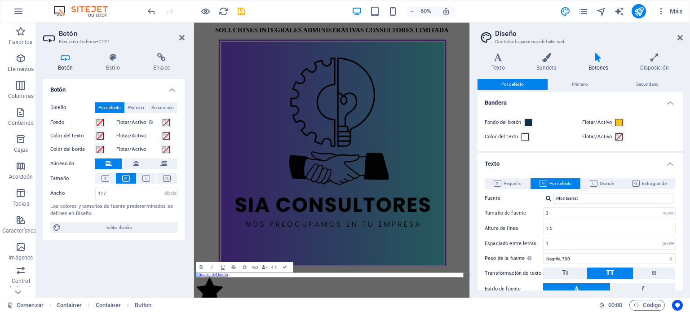
click at [503, 163] on h4 "Texto" at bounding box center [580, 161] width 205 height 16
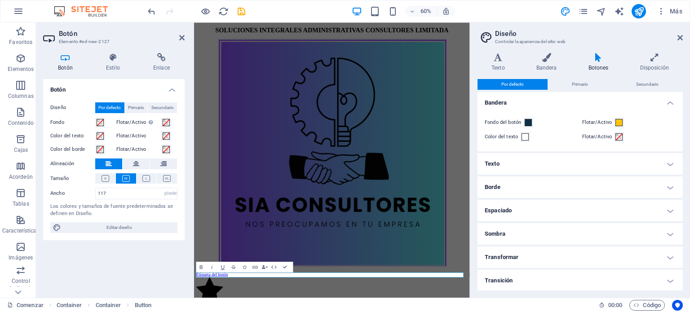
click at [503, 163] on h4 "Texto" at bounding box center [580, 164] width 205 height 22
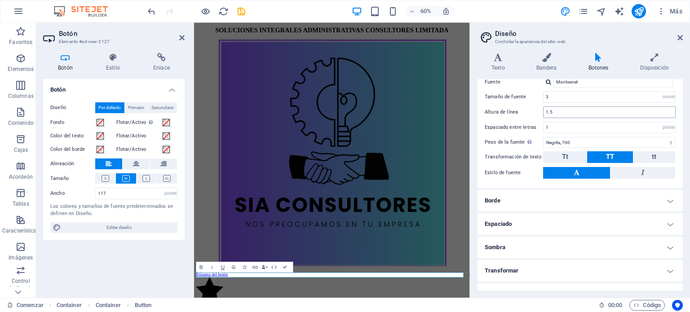
scroll to position [129, 0]
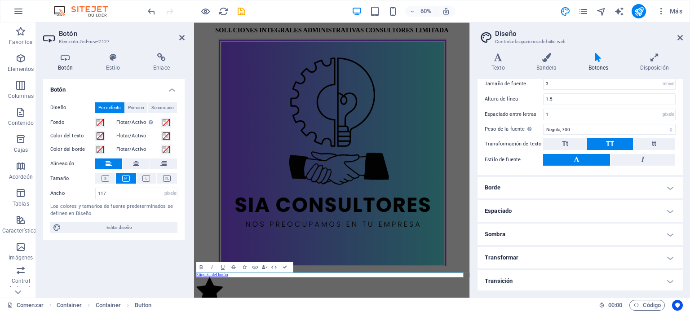
click at [546, 210] on h4 "Espaciado" at bounding box center [580, 211] width 205 height 22
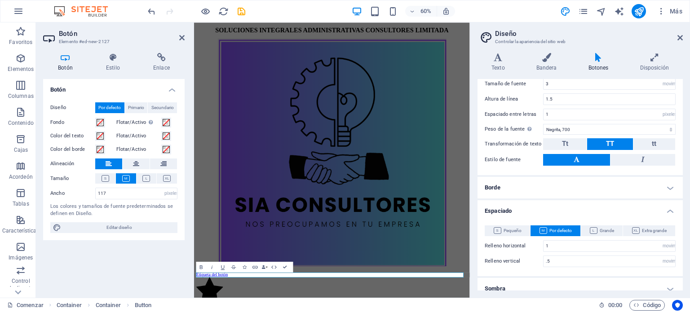
click at [598, 222] on div "Pequeño Por defecto Grande Extra grande Relleno horizontal .5 movimiento rápido…" at bounding box center [580, 247] width 209 height 60
click at [600, 232] on font "Grande" at bounding box center [607, 230] width 14 height 5
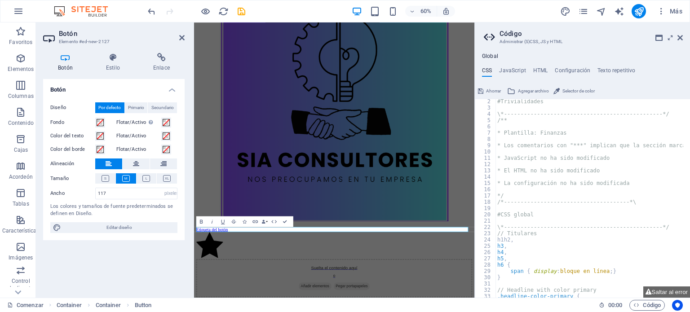
scroll to position [17, 0]
click at [126, 201] on div "Diseño Por defecto Primario Secundario Fondo Flotar/Activo Cambie al modo de vi…" at bounding box center [114, 167] width 142 height 145
click at [125, 203] on div "Los colores y tamaños de fuente predeterminados se definen en Diseño." at bounding box center [113, 210] width 127 height 15
click at [124, 203] on div "Los colores y tamaños de fuente predeterminados se definen en Diseño." at bounding box center [113, 210] width 127 height 15
click at [108, 210] on div "Los colores y tamaños de fuente predeterminados se definen en Diseño." at bounding box center [113, 210] width 127 height 15
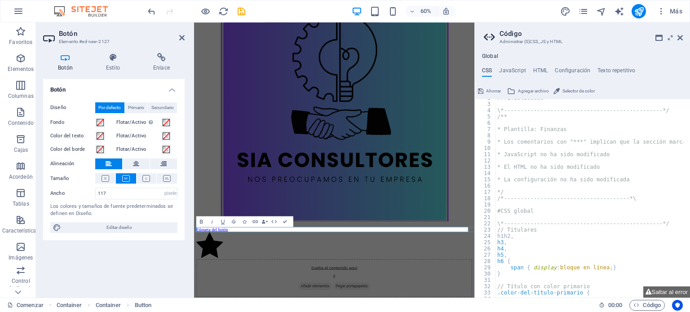
click at [108, 210] on div "Los colores y tamaños de fuente predeterminados se definen en Diseño." at bounding box center [113, 210] width 127 height 15
click at [114, 62] on h4 "Estilo" at bounding box center [114, 62] width 47 height 19
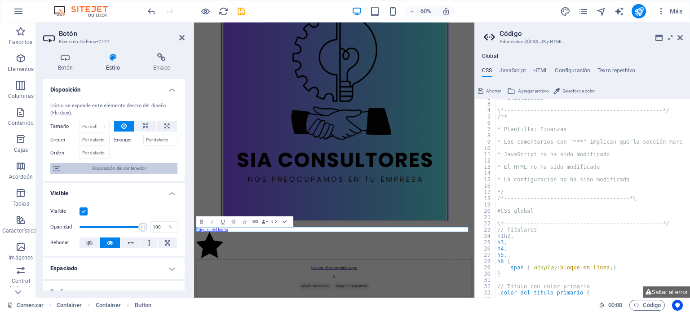
click at [129, 168] on font "Disposición del contenedor" at bounding box center [119, 168] width 54 height 5
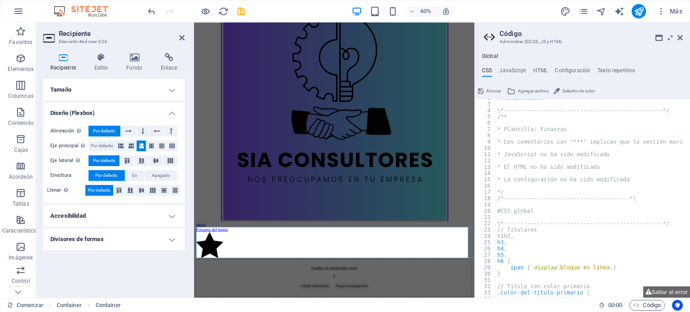
click at [129, 168] on div "Alineación Determina la dirección de flexión. Por defecto Eje principal Determi…" at bounding box center [114, 161] width 142 height 85
drag, startPoint x: 129, startPoint y: 168, endPoint x: 137, endPoint y: 223, distance: 55.3
click at [137, 223] on h4 "Accesibilidad" at bounding box center [114, 216] width 142 height 22
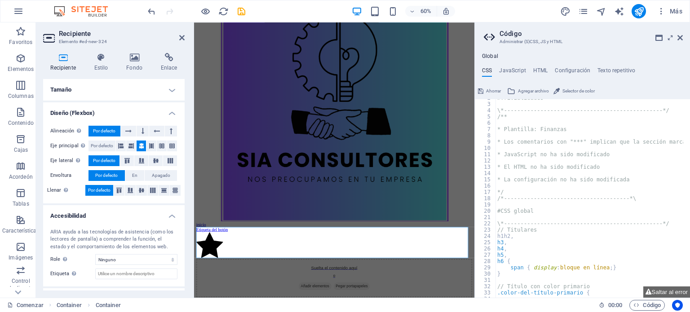
click at [150, 119] on div "Alineación Determina la dirección de flexión. Por defecto Eje principal Determi…" at bounding box center [114, 161] width 142 height 85
click at [122, 145] on icon at bounding box center [120, 146] width 5 height 11
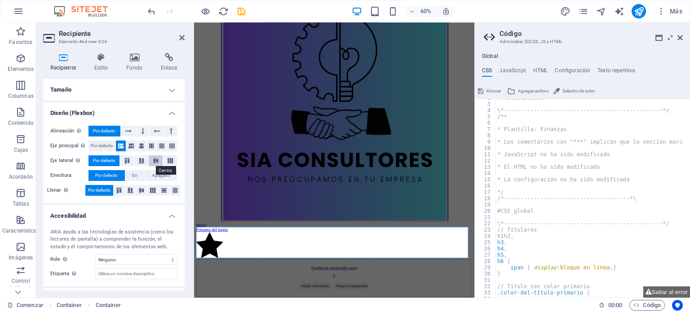
click at [161, 158] on button at bounding box center [156, 160] width 14 height 11
click at [161, 161] on button at bounding box center [156, 160] width 14 height 11
click at [149, 196] on div "Alineación Determina la dirección de flexión. Por defecto Eje principal Determi…" at bounding box center [114, 161] width 142 height 85
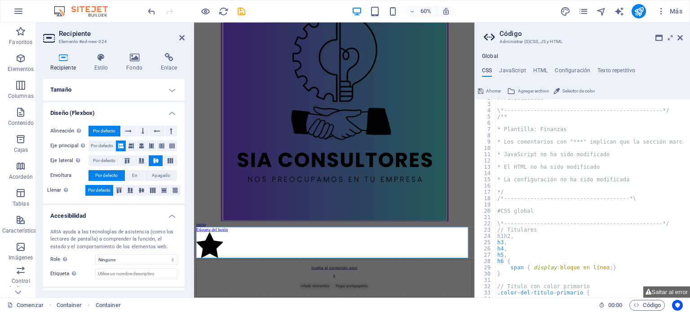
click at [149, 196] on div "Alineación Determina la dirección de flexión. Por defecto Eje principal Determi…" at bounding box center [114, 161] width 142 height 85
click at [151, 190] on icon at bounding box center [152, 190] width 11 height 5
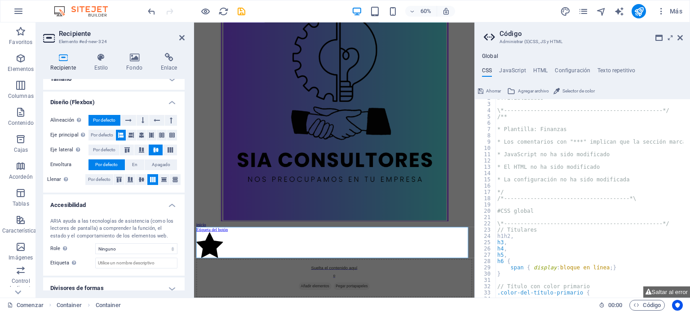
scroll to position [19, 0]
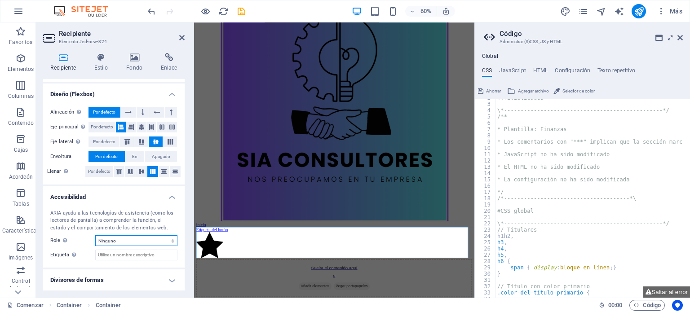
click at [152, 241] on select "Ninguno Alerta Artículo Bandera Comentario Complementario Diálogo Pie de página…" at bounding box center [136, 240] width 82 height 11
click at [138, 244] on select "Ninguno Alerta Artículo Bandera Comentario Complementario Diálogo Pie de página…" at bounding box center [136, 240] width 82 height 11
select select "banner"
click at [95, 235] on select "Ninguno Alerta Artículo Bandera Comentario Complementario Diálogo Pie de página…" at bounding box center [136, 240] width 82 height 11
click at [133, 98] on h4 "Diseño (Flexbox)" at bounding box center [114, 92] width 142 height 16
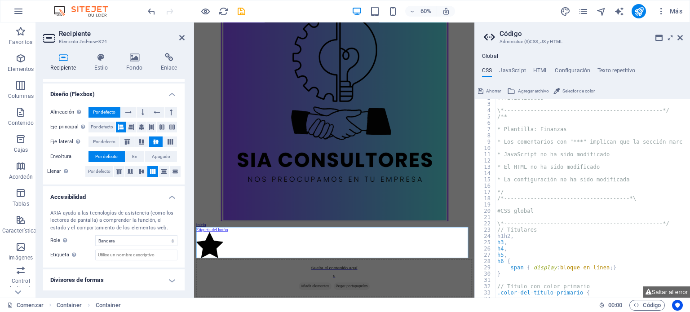
click at [133, 82] on h4 "Tamaño" at bounding box center [114, 71] width 142 height 22
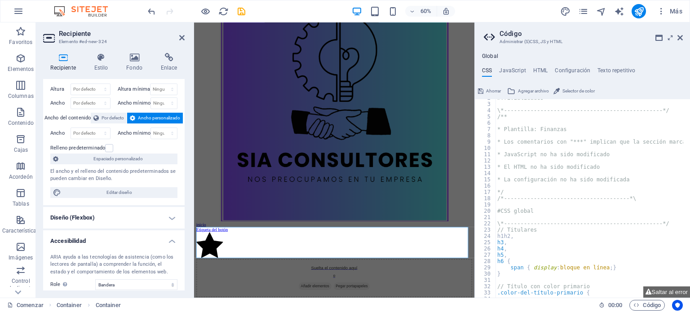
click at [133, 98] on div "Altura Por defecto píxeles movimiento rápido del ojo % vh Volkswagen Altura mín…" at bounding box center [114, 140] width 142 height 129
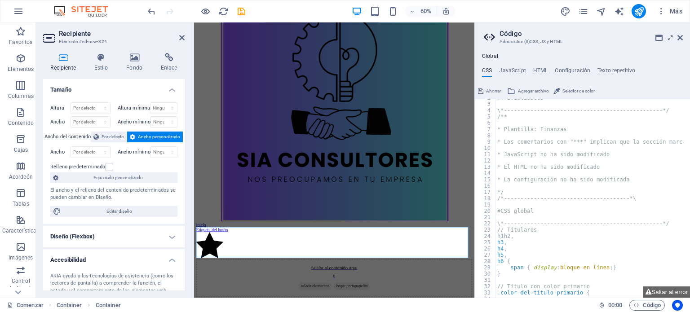
click at [133, 98] on div "Altura Por defecto píxeles movimiento rápido del ojo % vh Volkswagen Altura mín…" at bounding box center [114, 159] width 142 height 129
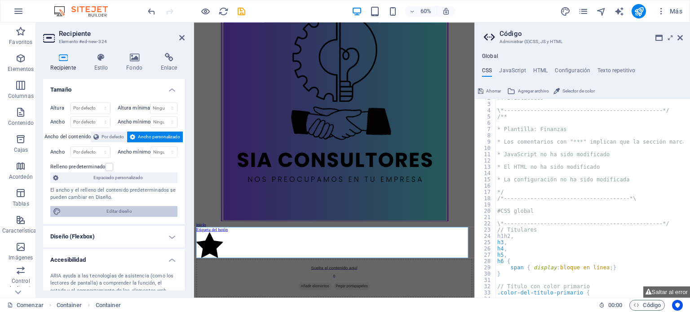
click at [141, 212] on span "Editar diseño" at bounding box center [119, 211] width 111 height 11
select select "rem"
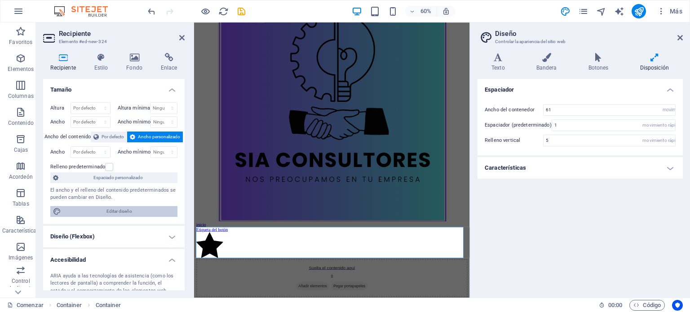
click at [139, 212] on span "Editar diseño" at bounding box center [119, 211] width 111 height 11
click at [498, 61] on icon at bounding box center [498, 57] width 41 height 9
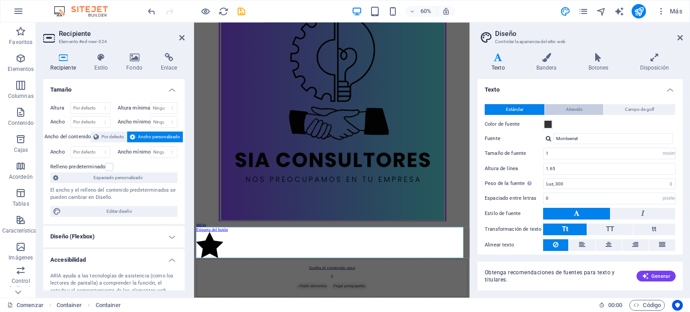
click at [574, 111] on font "Atrevido" at bounding box center [574, 109] width 17 height 5
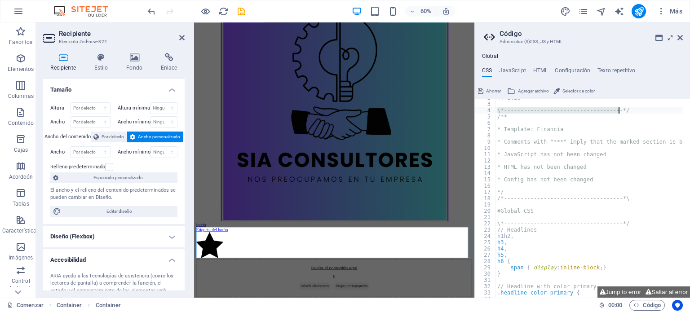
click at [574, 111] on div "#Trivia \*------------------------------------*/ /** * Template: Financia * Com…" at bounding box center [631, 197] width 270 height 204
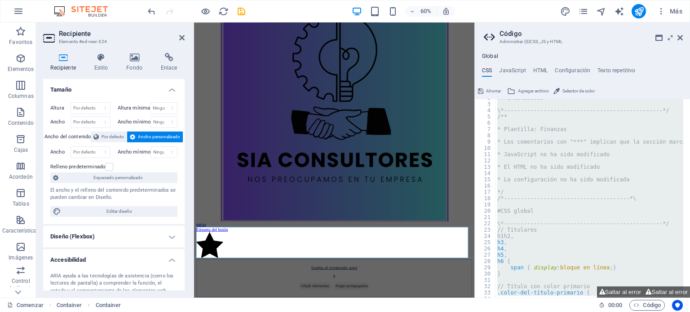
click at [574, 111] on div "#Trivialidades \*------------------------------------------------*/ /** * Plant…" at bounding box center [631, 197] width 270 height 204
type textarea "); }"
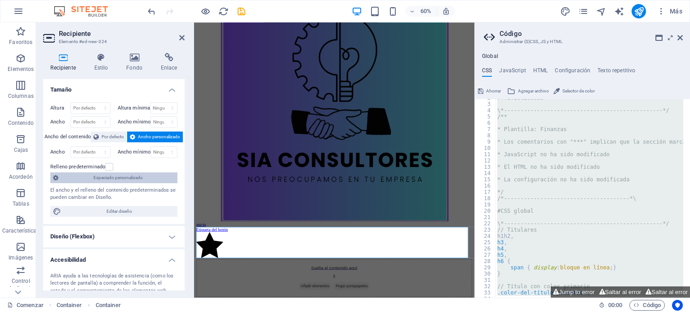
scroll to position [16, 0]
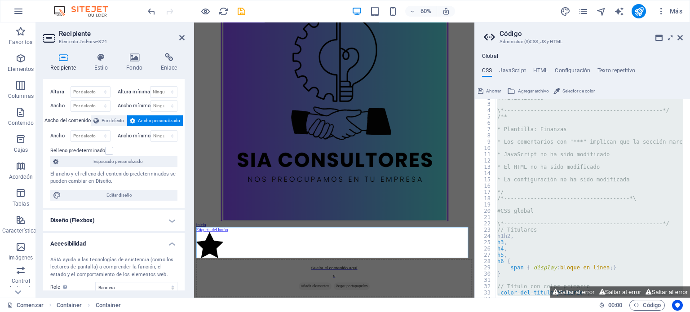
click at [75, 9] on img at bounding box center [85, 11] width 67 height 11
click at [93, 9] on img at bounding box center [85, 11] width 67 height 11
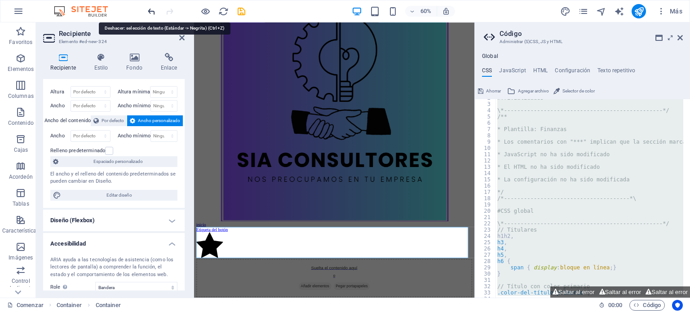
click at [151, 9] on icon "deshacer" at bounding box center [151, 11] width 10 height 10
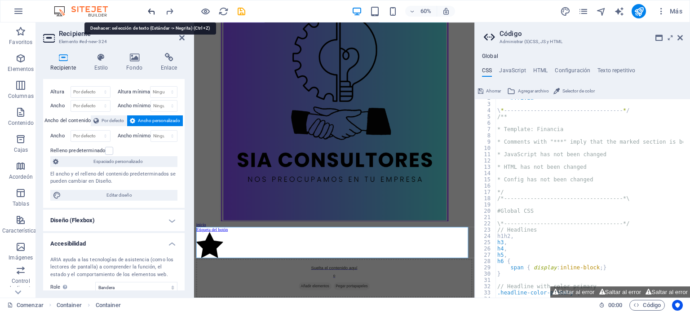
click at [151, 9] on icon "deshacer" at bounding box center [151, 11] width 10 height 10
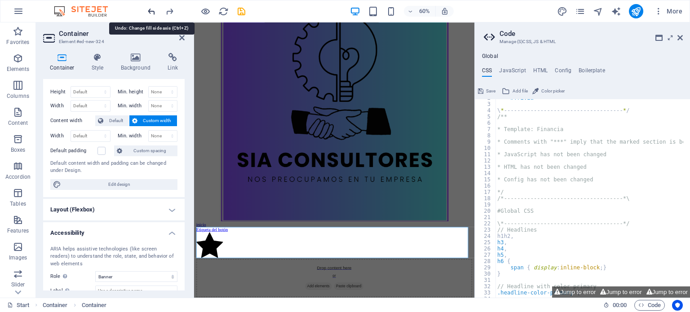
click at [151, 9] on icon "undo" at bounding box center [151, 11] width 10 height 10
select select "none"
type textarea "/*------------------------------------*\"
click at [151, 9] on icon "undo" at bounding box center [151, 11] width 10 height 10
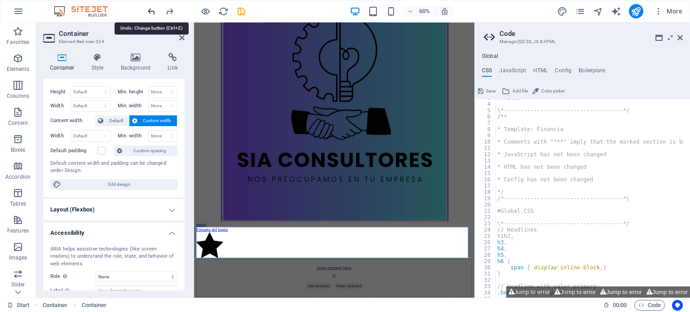
click at [151, 9] on icon "undo" at bounding box center [151, 11] width 10 height 10
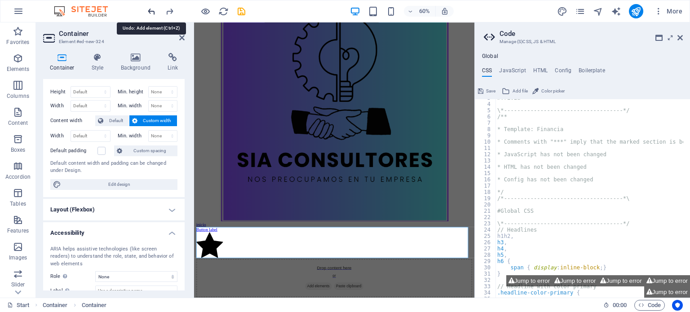
click at [151, 9] on icon "undo" at bounding box center [151, 11] width 10 height 10
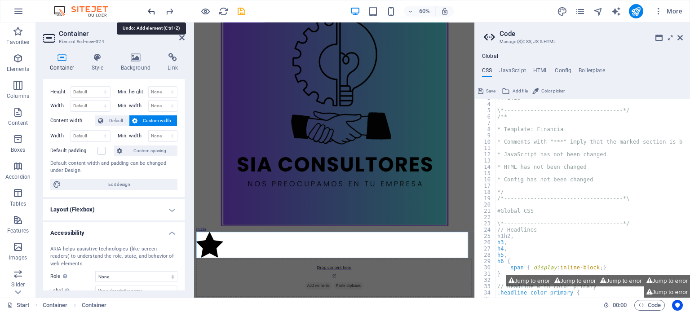
click at [151, 9] on icon "undo" at bounding box center [151, 11] width 10 height 10
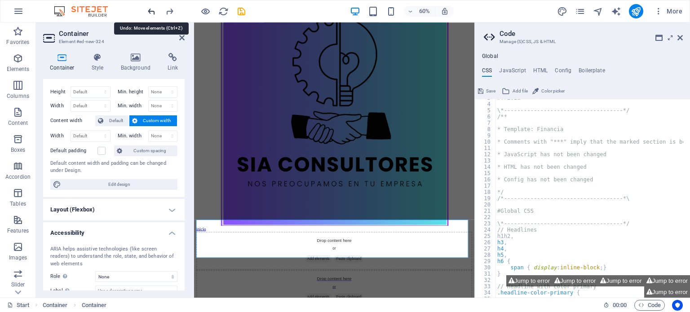
scroll to position [88, 0]
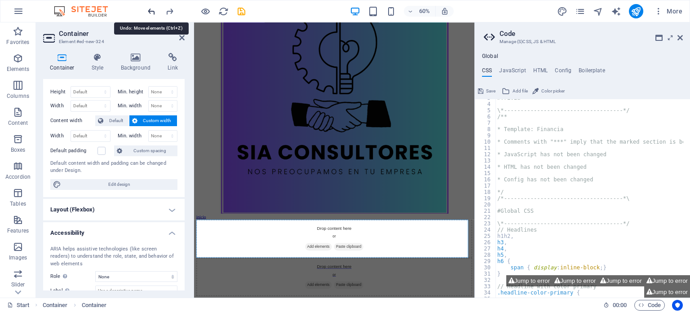
click at [151, 9] on icon "undo" at bounding box center [151, 11] width 10 height 10
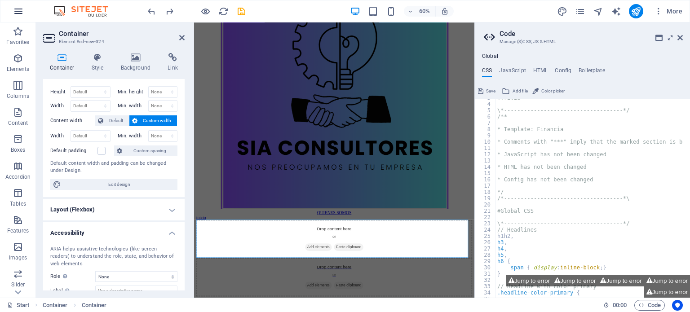
click at [16, 9] on icon "button" at bounding box center [18, 11] width 11 height 11
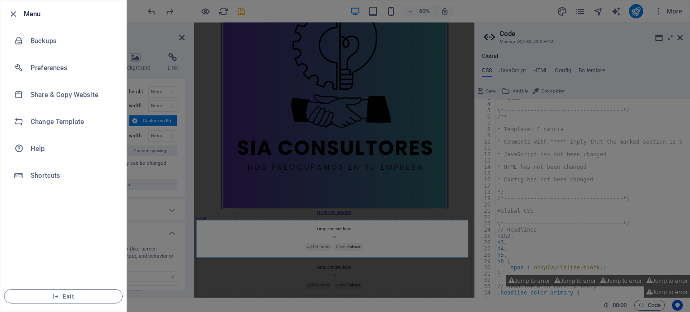
click at [18, 10] on div at bounding box center [16, 14] width 16 height 11
click at [9, 14] on icon "button" at bounding box center [13, 14] width 10 height 10
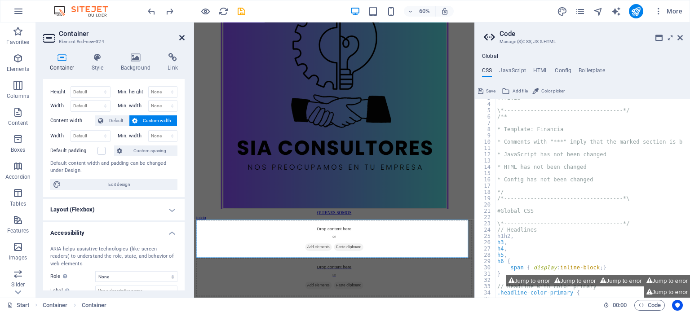
click at [180, 35] on icon at bounding box center [181, 37] width 5 height 7
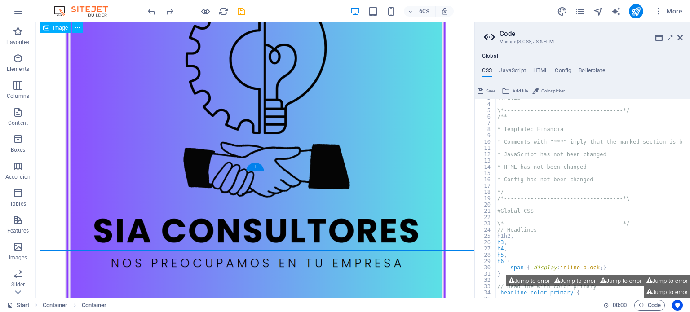
scroll to position [259, 0]
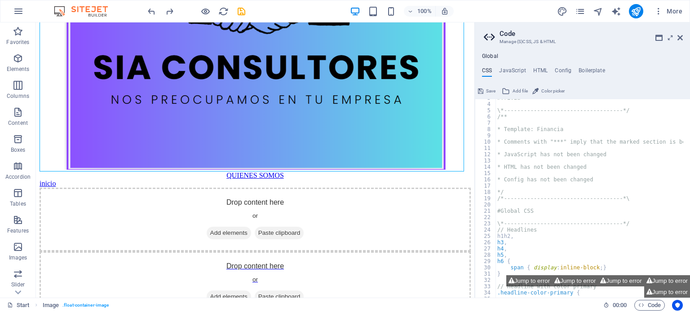
click at [95, 13] on img at bounding box center [85, 11] width 67 height 11
click at [680, 35] on icon at bounding box center [680, 37] width 5 height 7
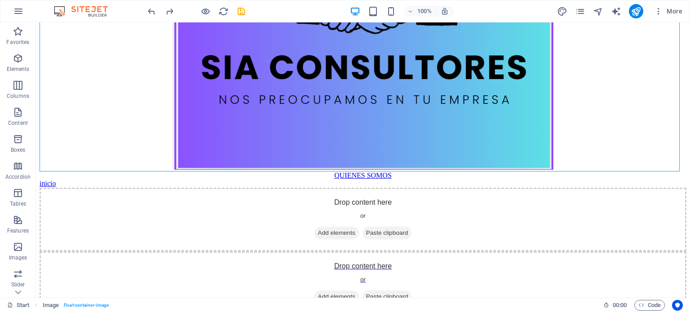
drag, startPoint x: 716, startPoint y: 58, endPoint x: 616, endPoint y: 26, distance: 104.7
